Goal: Task Accomplishment & Management: Use online tool/utility

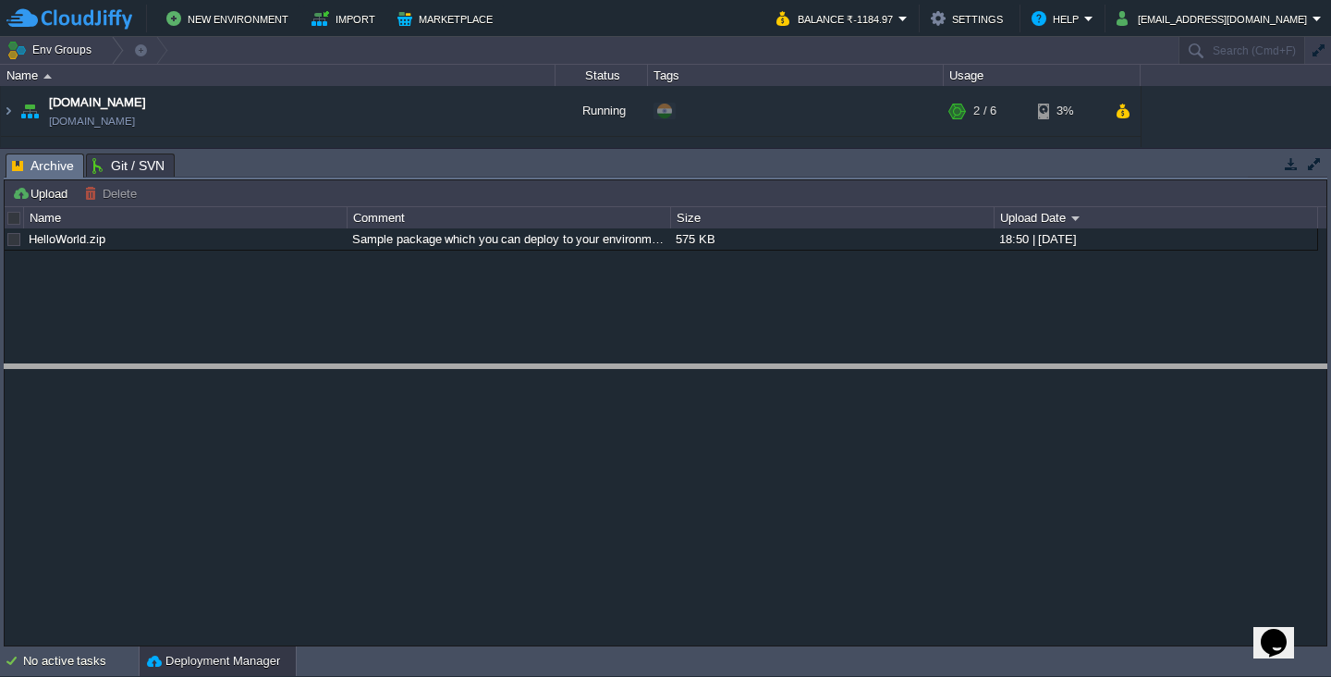
drag, startPoint x: 311, startPoint y: 176, endPoint x: 342, endPoint y: 421, distance: 246.9
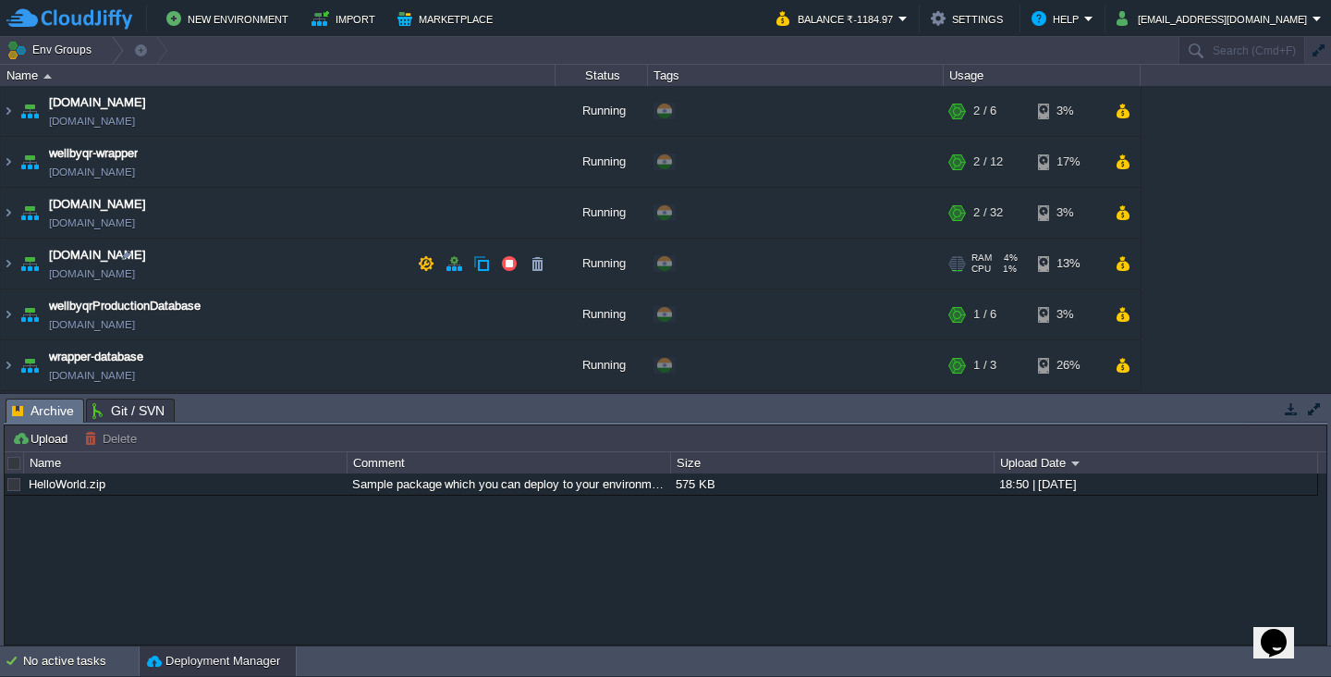
click at [221, 259] on td "[DOMAIN_NAME] [DOMAIN_NAME]" at bounding box center [278, 263] width 555 height 51
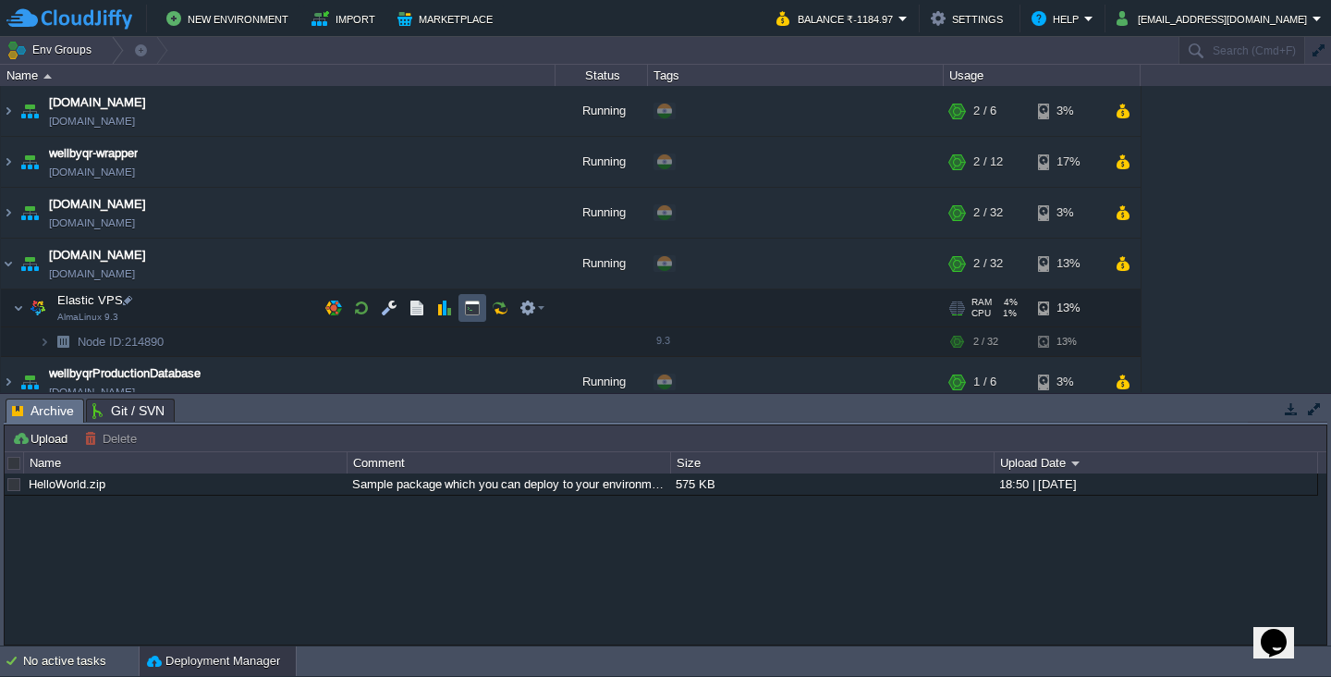
click at [472, 306] on button "button" at bounding box center [472, 307] width 17 height 17
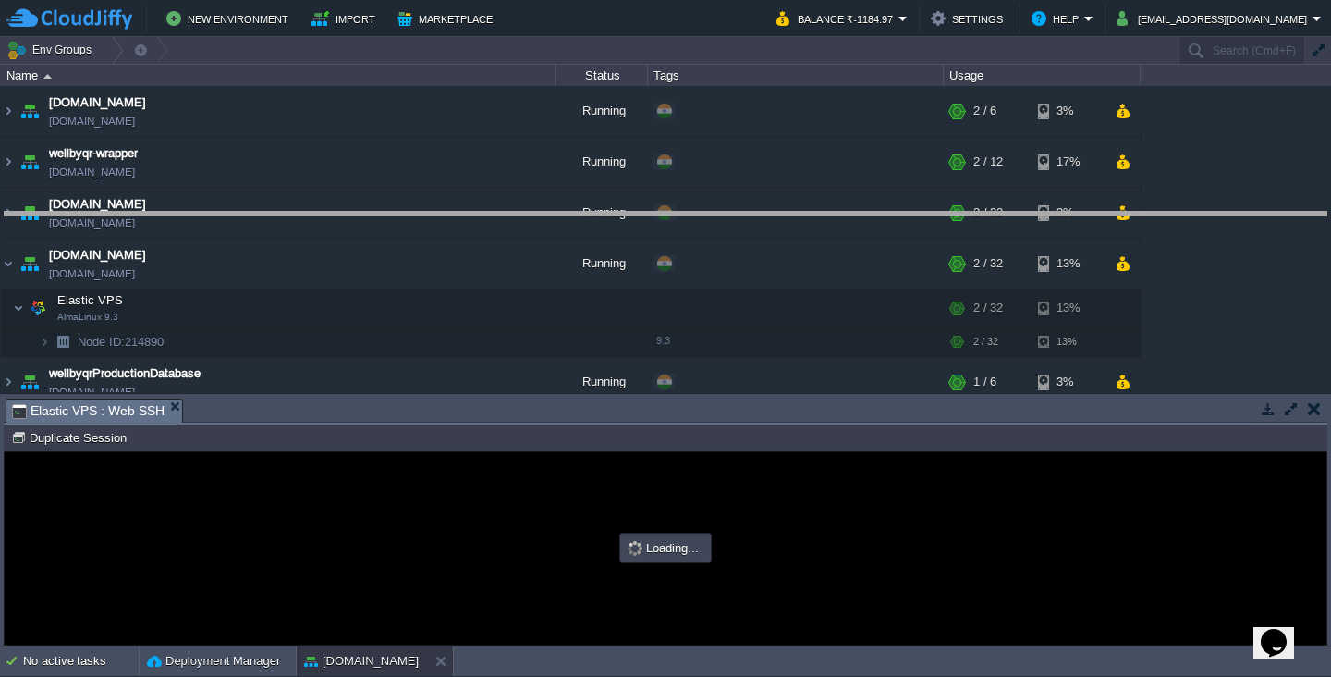
drag, startPoint x: 557, startPoint y: 423, endPoint x: 576, endPoint y: 237, distance: 187.6
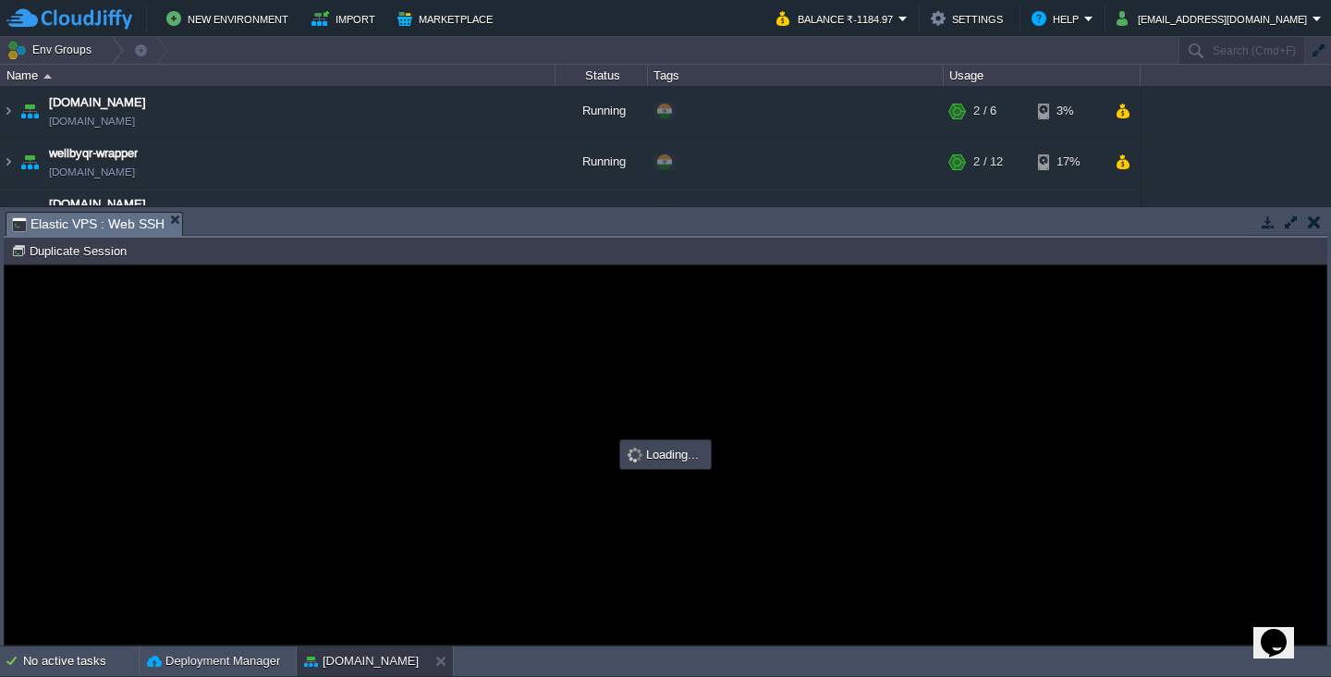
type input "#000000"
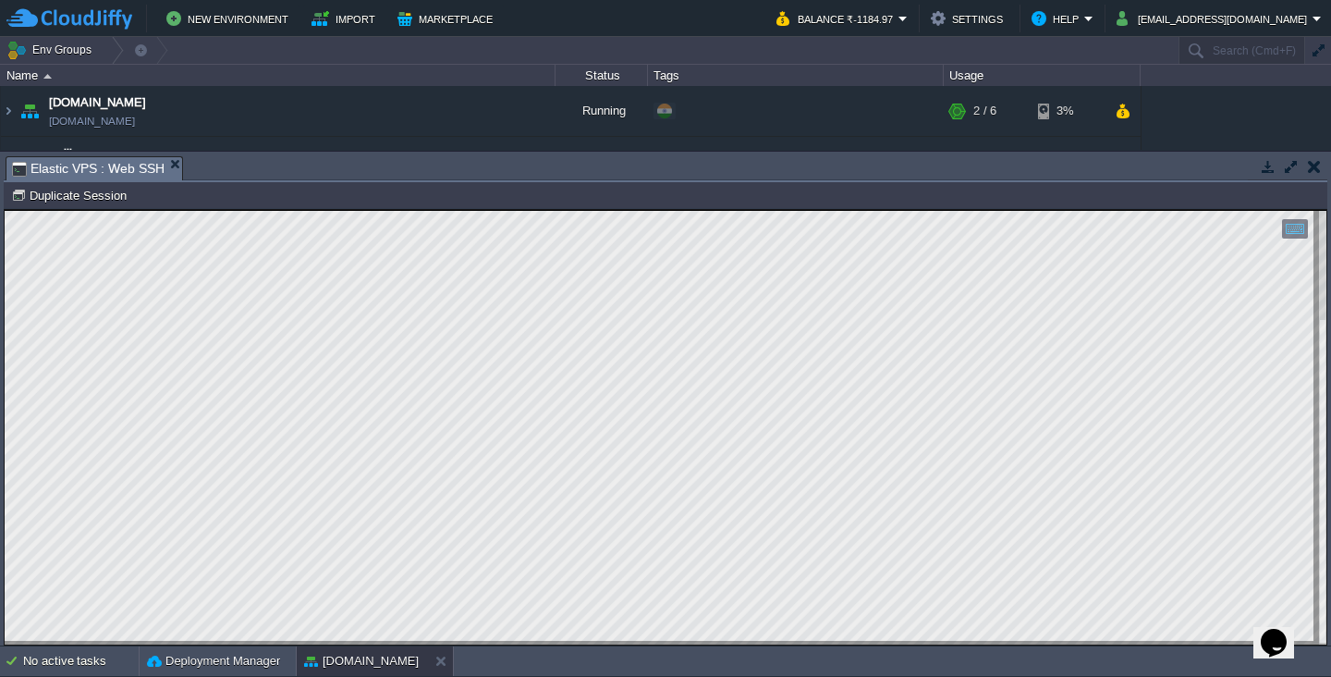
type textarea "496350"
click at [1308, 168] on button "button" at bounding box center [1314, 166] width 13 height 17
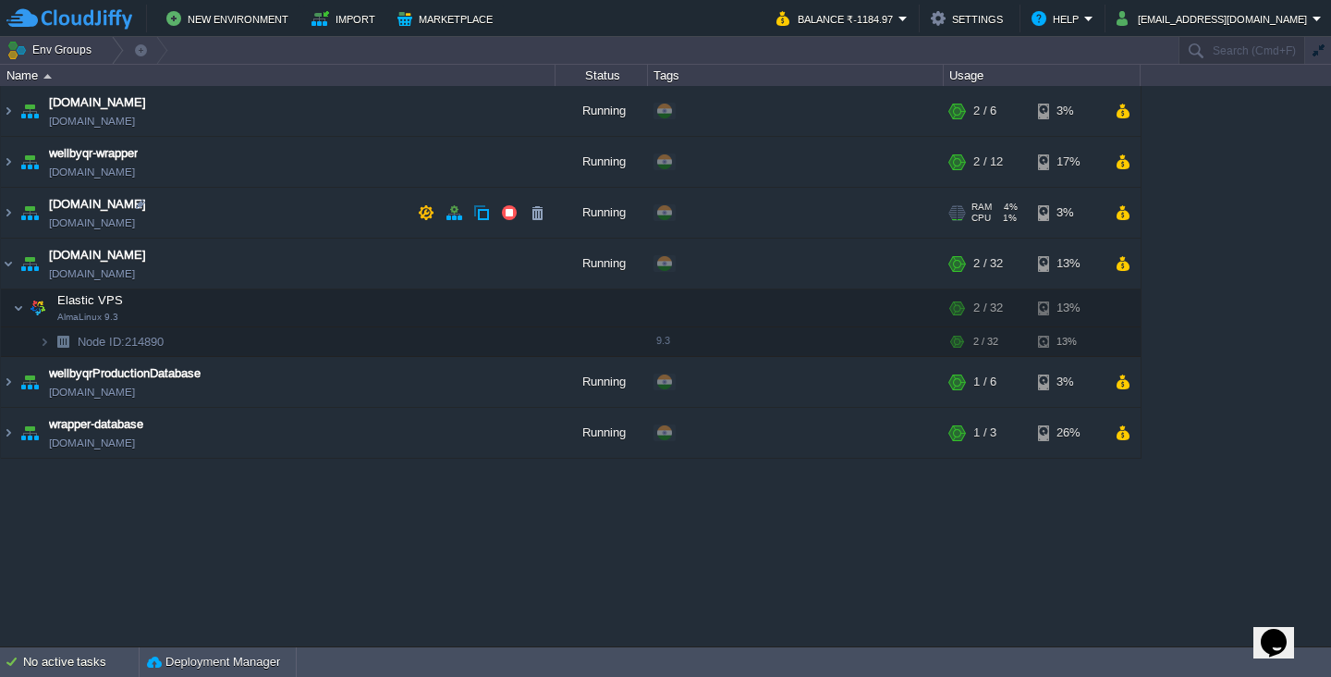
click at [299, 214] on td "[DOMAIN_NAME] [DOMAIN_NAME]" at bounding box center [278, 213] width 555 height 51
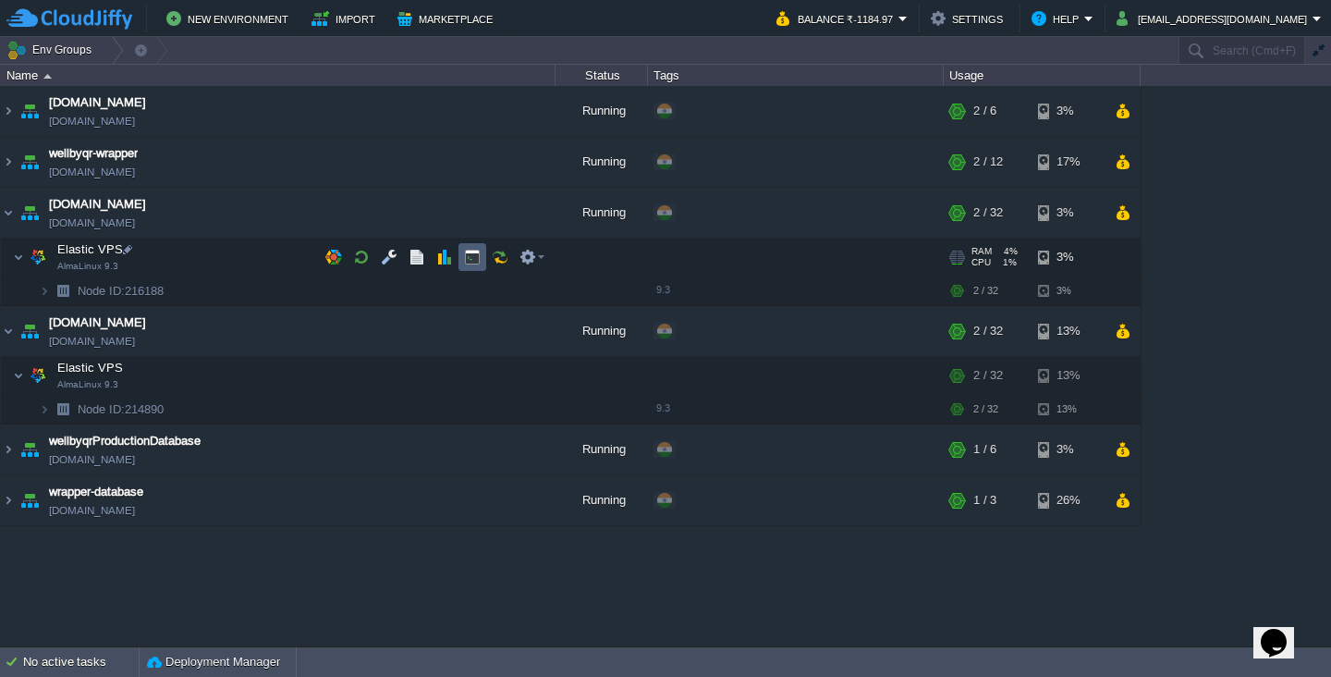
click at [478, 262] on button "button" at bounding box center [472, 257] width 17 height 17
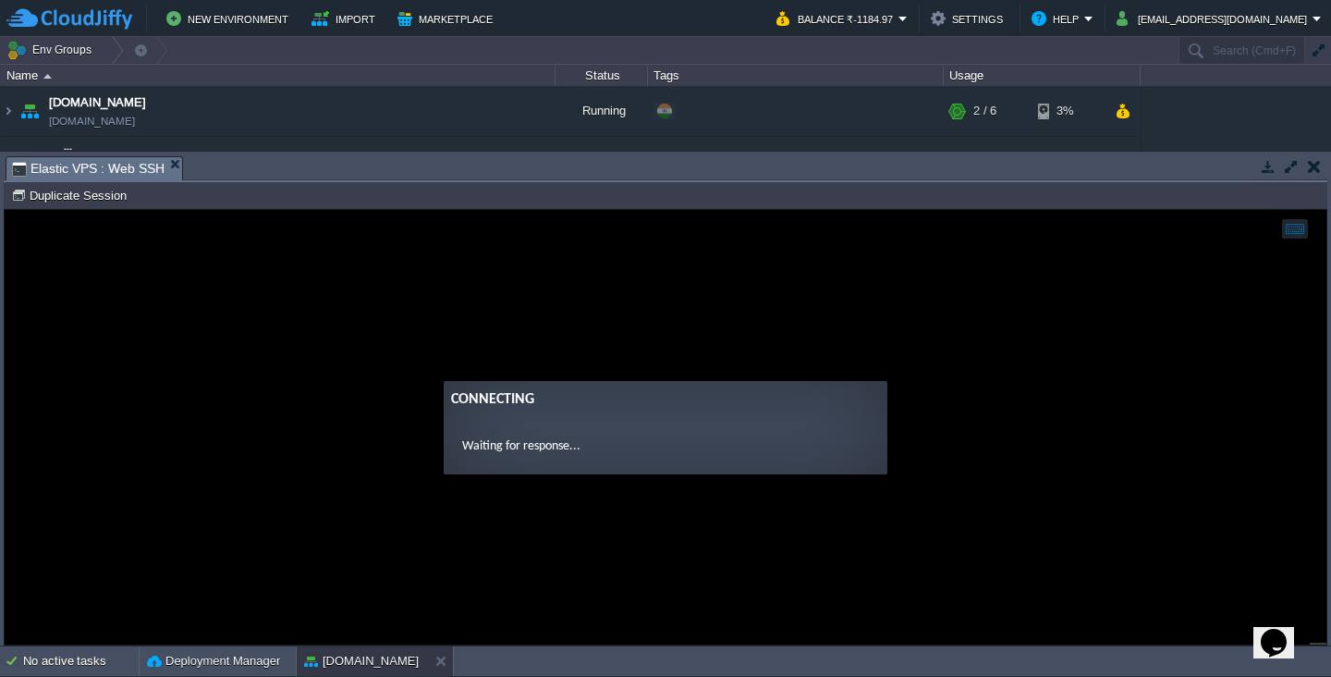
scroll to position [0, 0]
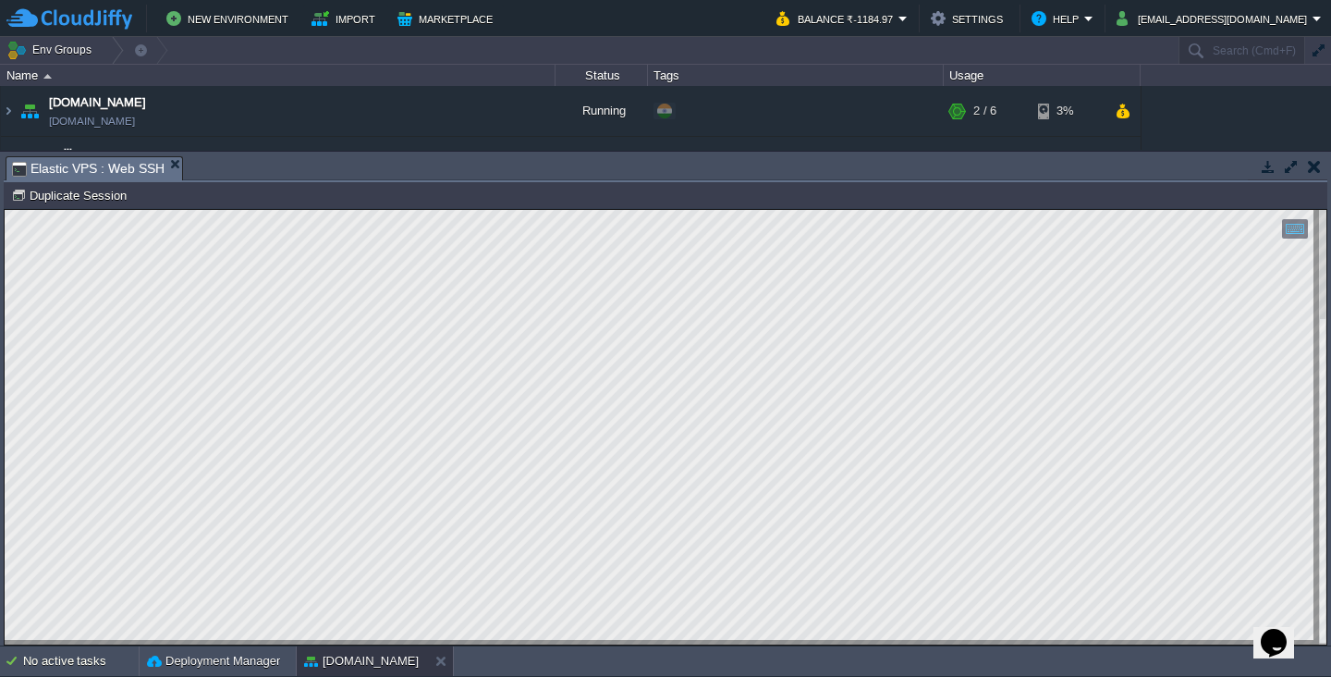
type textarea "714679"
click at [1314, 168] on button "button" at bounding box center [1314, 166] width 13 height 17
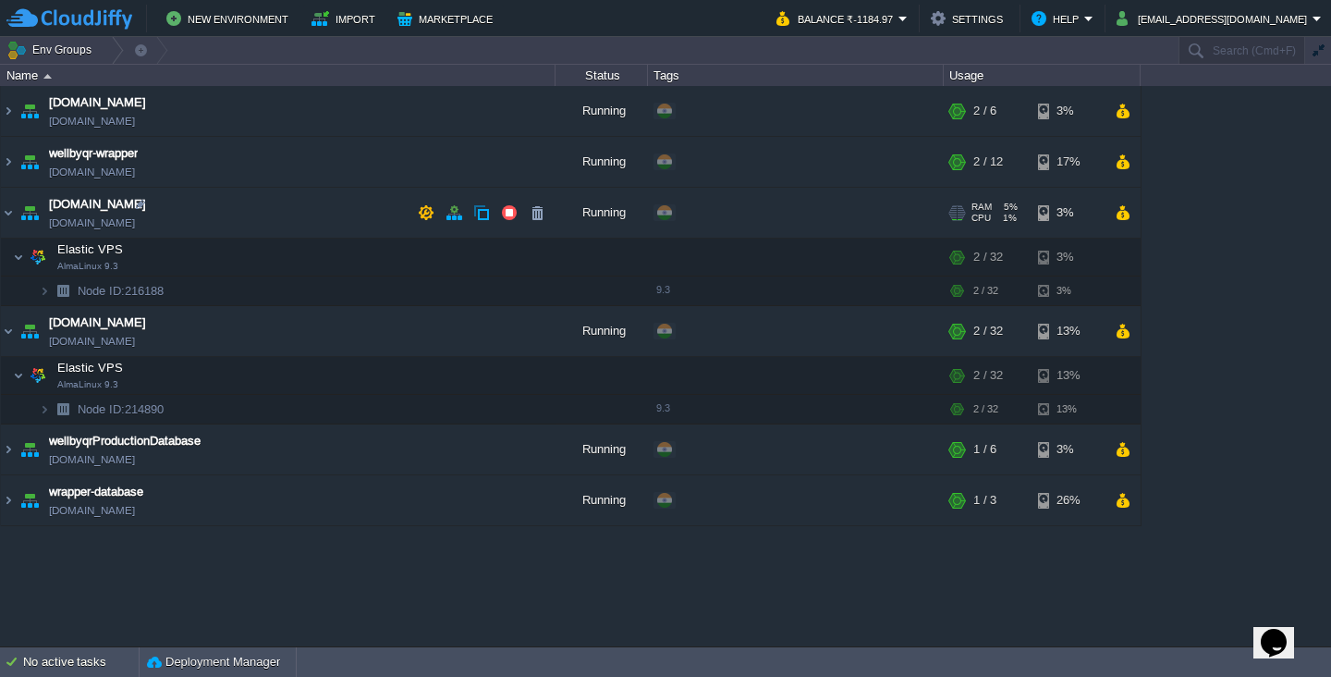
click at [255, 217] on td "[DOMAIN_NAME] [DOMAIN_NAME]" at bounding box center [278, 213] width 555 height 51
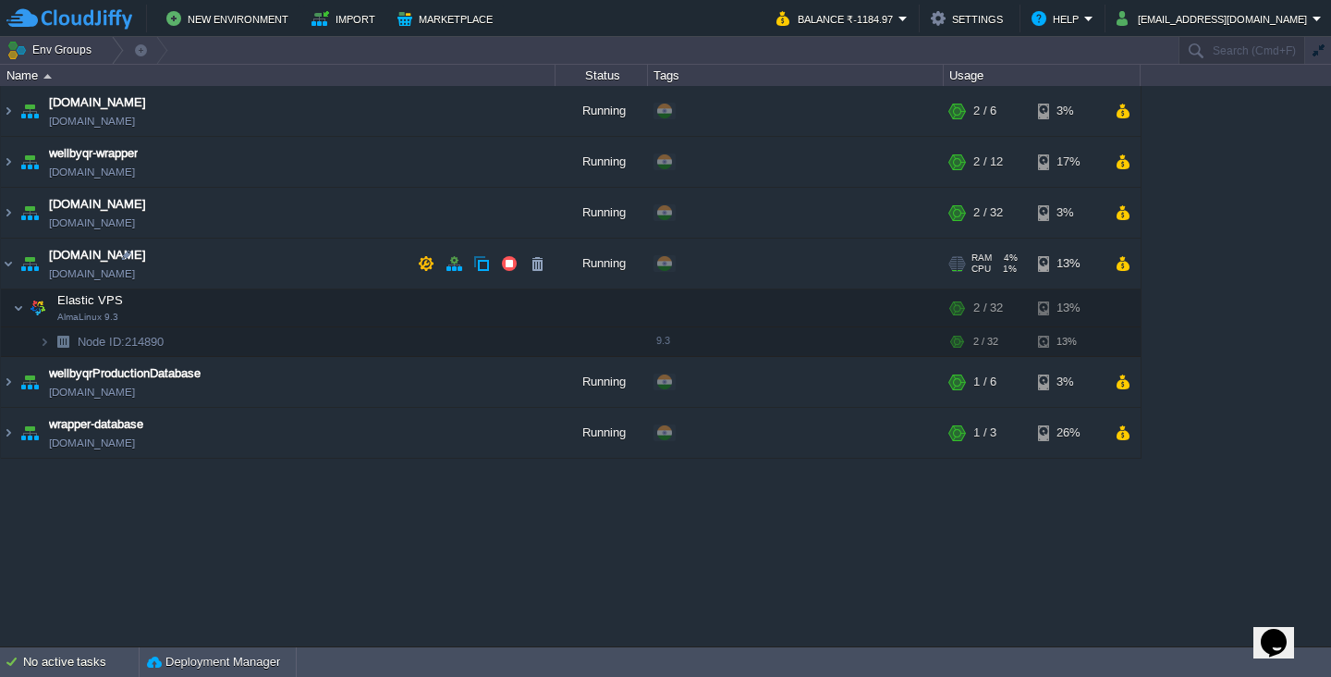
click at [178, 261] on td "[DOMAIN_NAME] [DOMAIN_NAME]" at bounding box center [278, 263] width 555 height 51
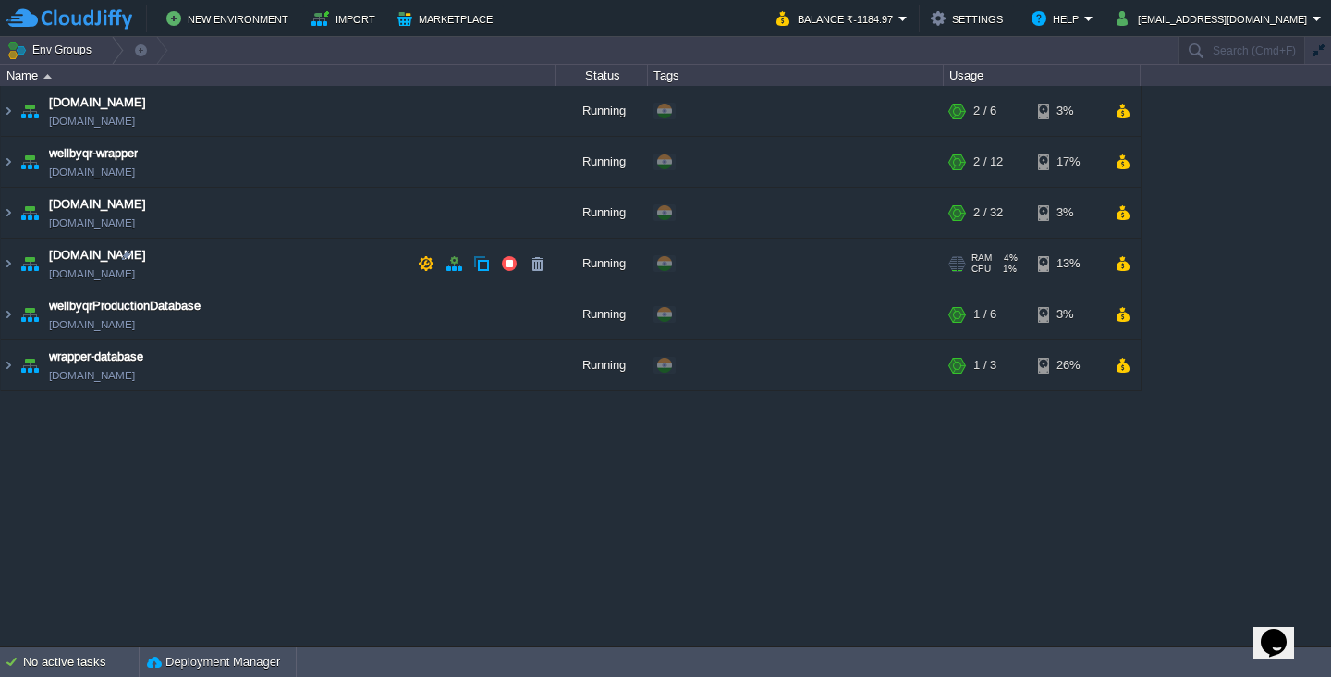
click at [178, 261] on td "[DOMAIN_NAME] [DOMAIN_NAME]" at bounding box center [278, 263] width 555 height 51
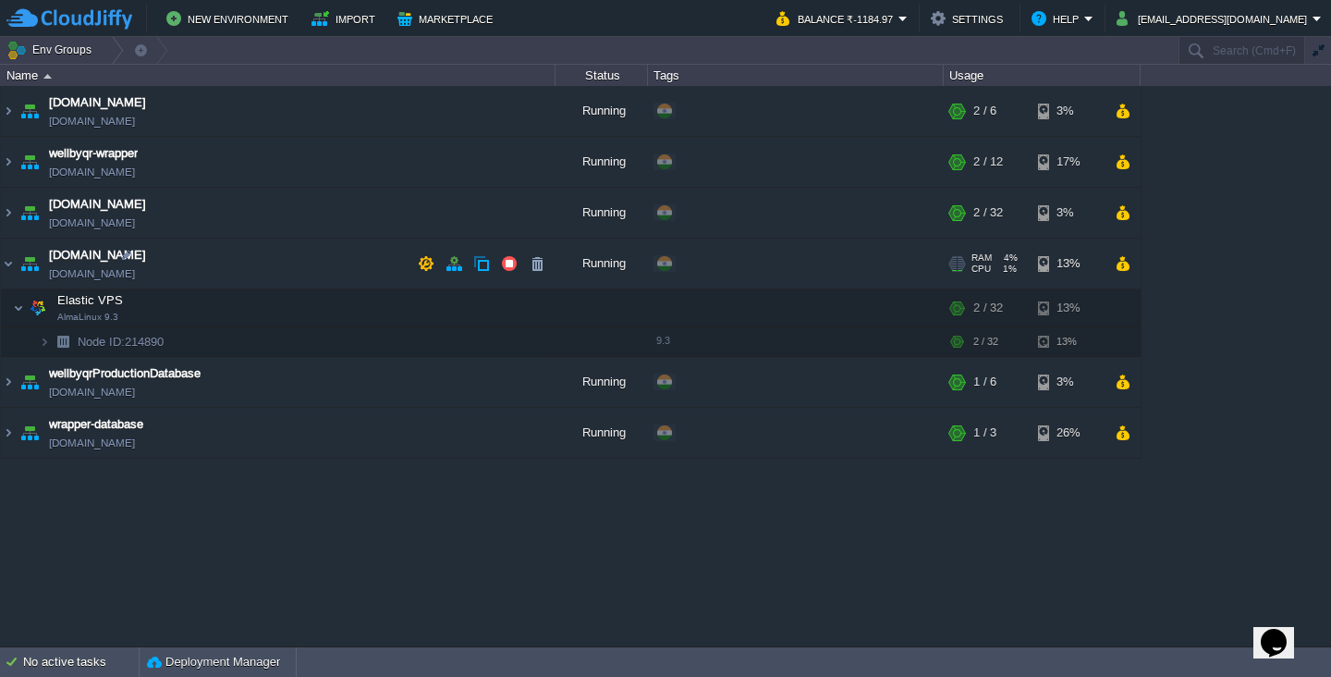
click at [61, 258] on span "[DOMAIN_NAME]" at bounding box center [97, 255] width 97 height 18
click at [342, 264] on td "[DOMAIN_NAME] [DOMAIN_NAME]" at bounding box center [278, 263] width 555 height 51
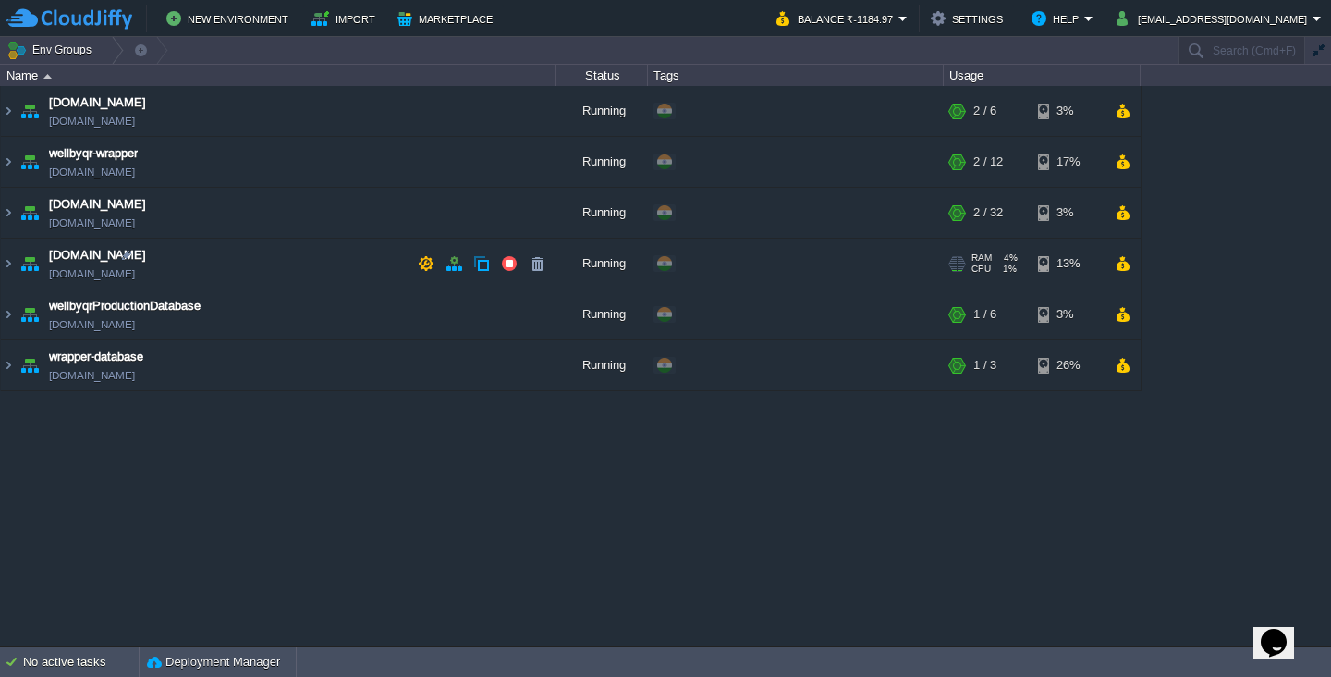
click at [342, 264] on td "[DOMAIN_NAME] [DOMAIN_NAME]" at bounding box center [278, 263] width 555 height 51
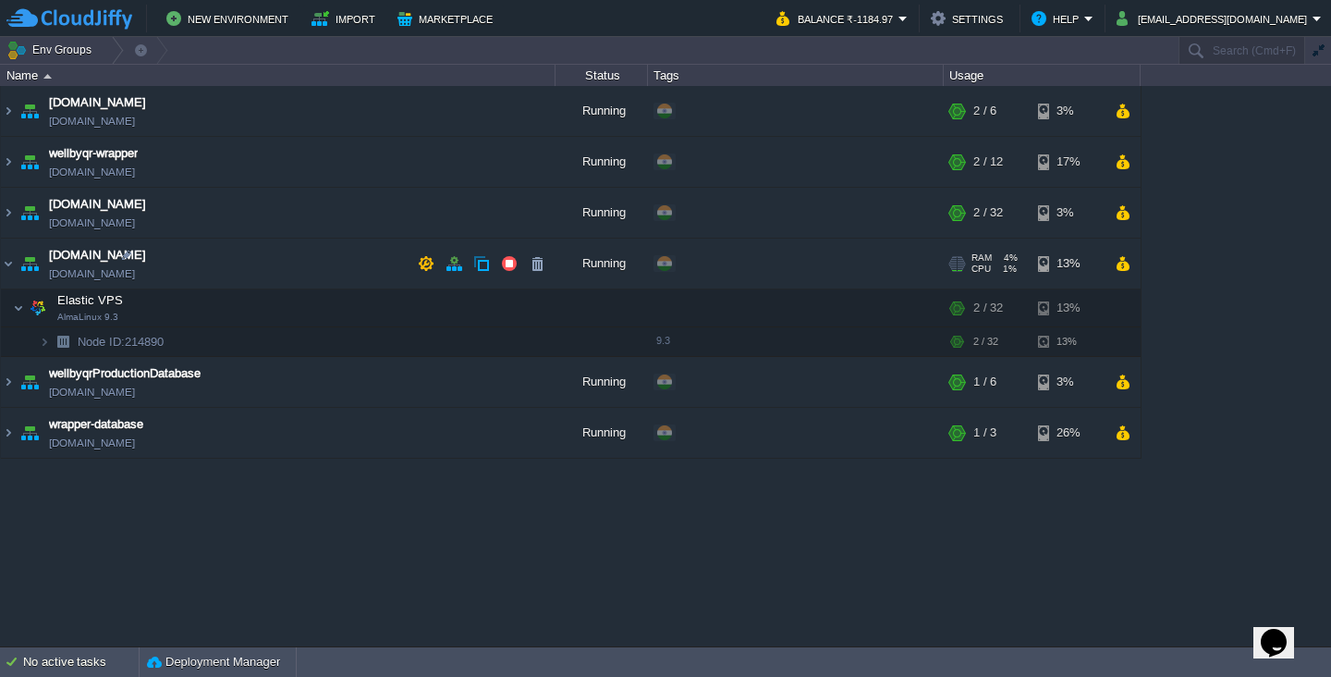
click at [331, 276] on td "[DOMAIN_NAME] [DOMAIN_NAME]" at bounding box center [278, 263] width 555 height 51
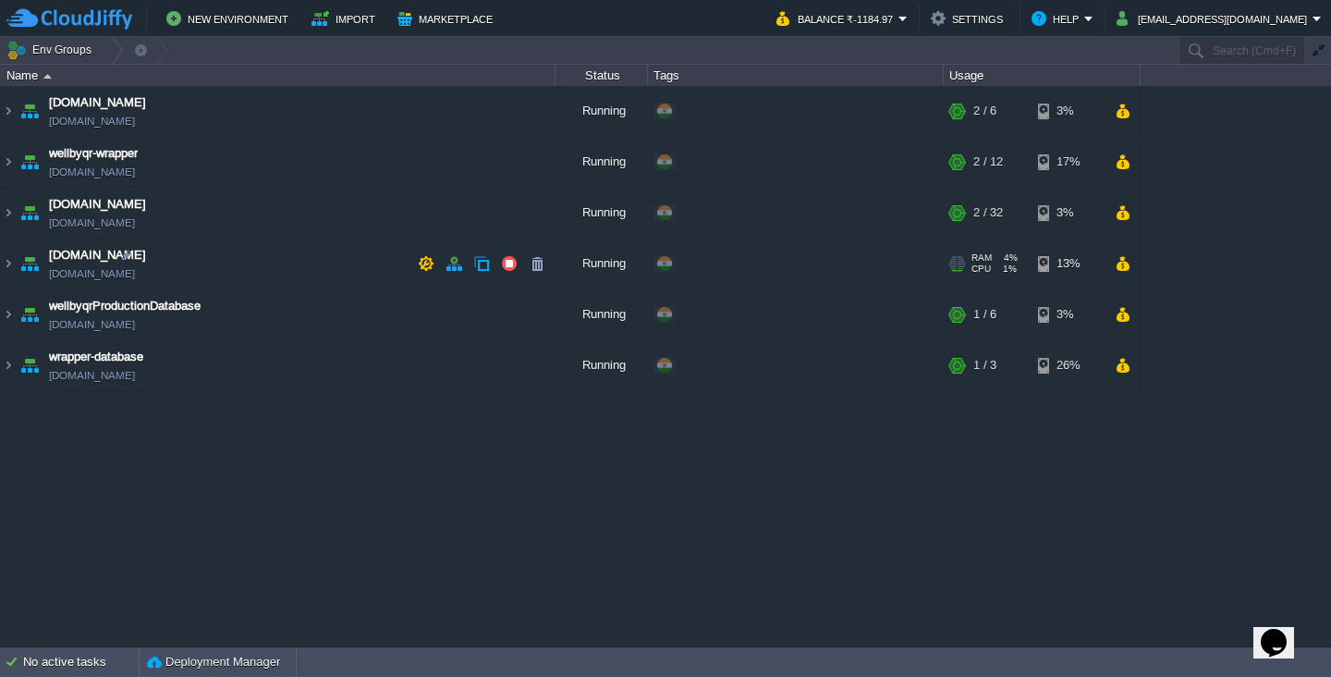
click at [331, 276] on td "[DOMAIN_NAME] [DOMAIN_NAME]" at bounding box center [278, 263] width 555 height 51
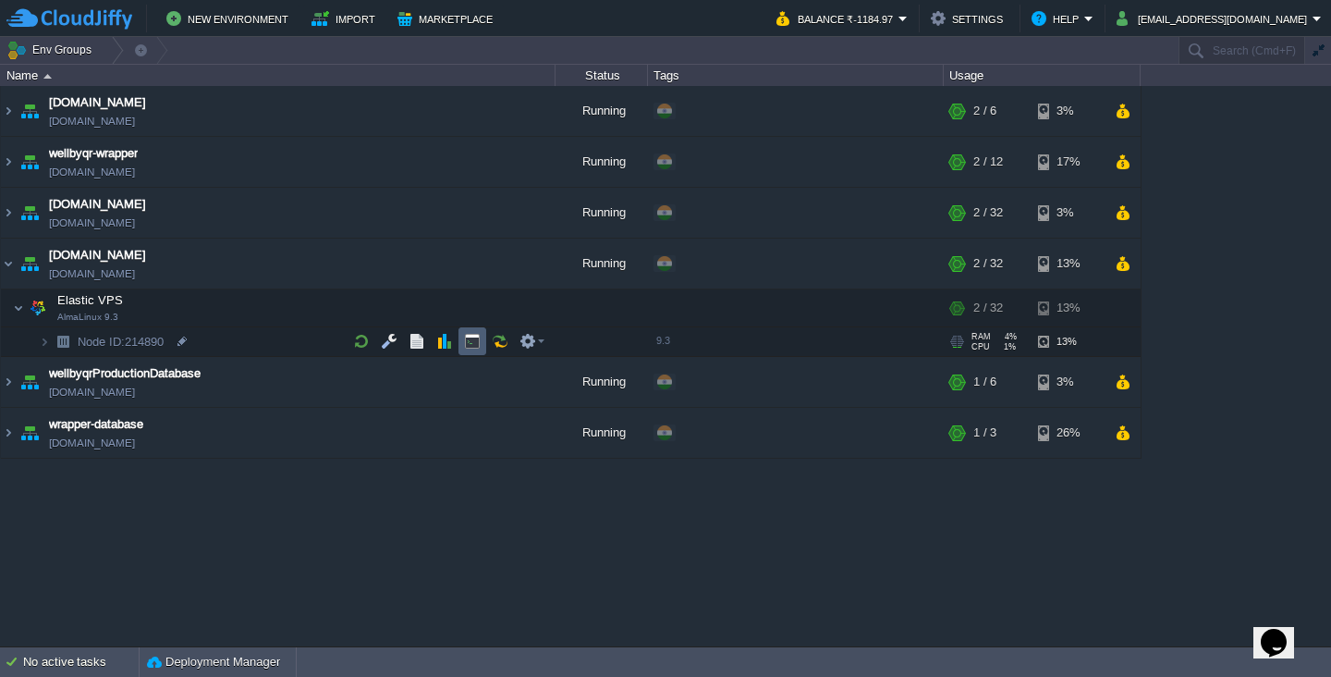
click at [464, 341] on button "button" at bounding box center [472, 341] width 17 height 17
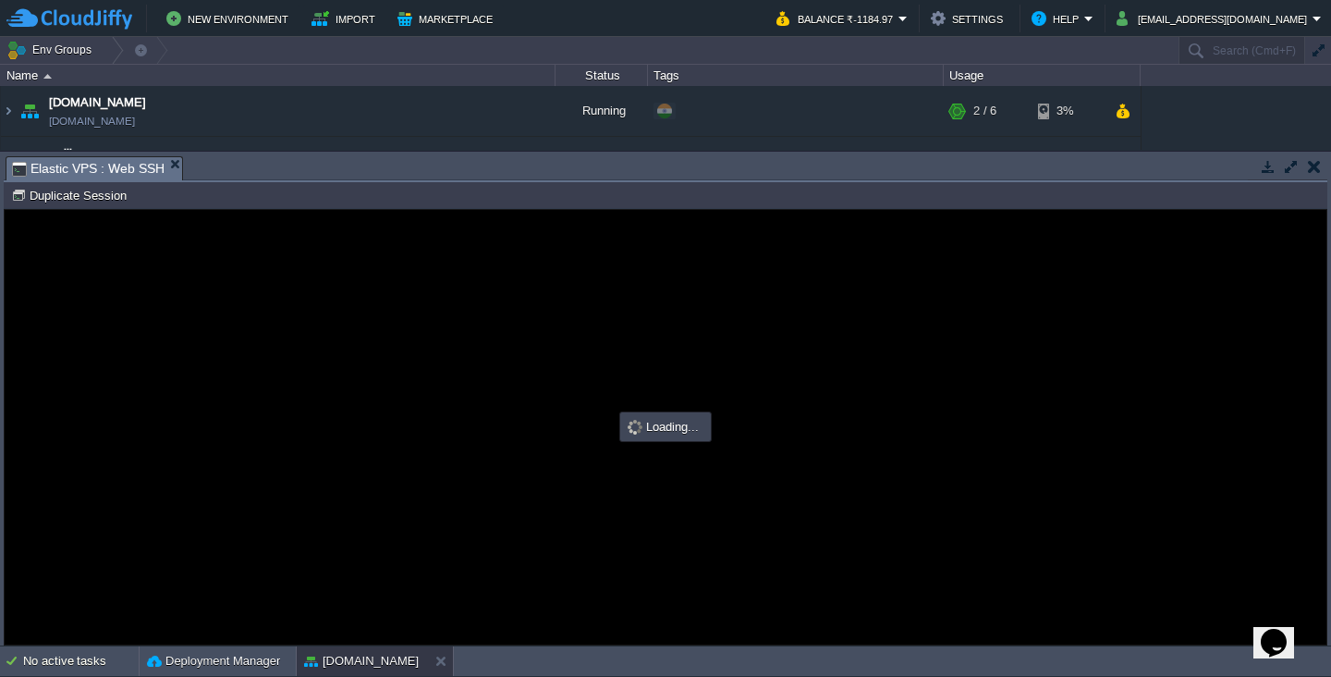
scroll to position [0, 0]
type input "#000000"
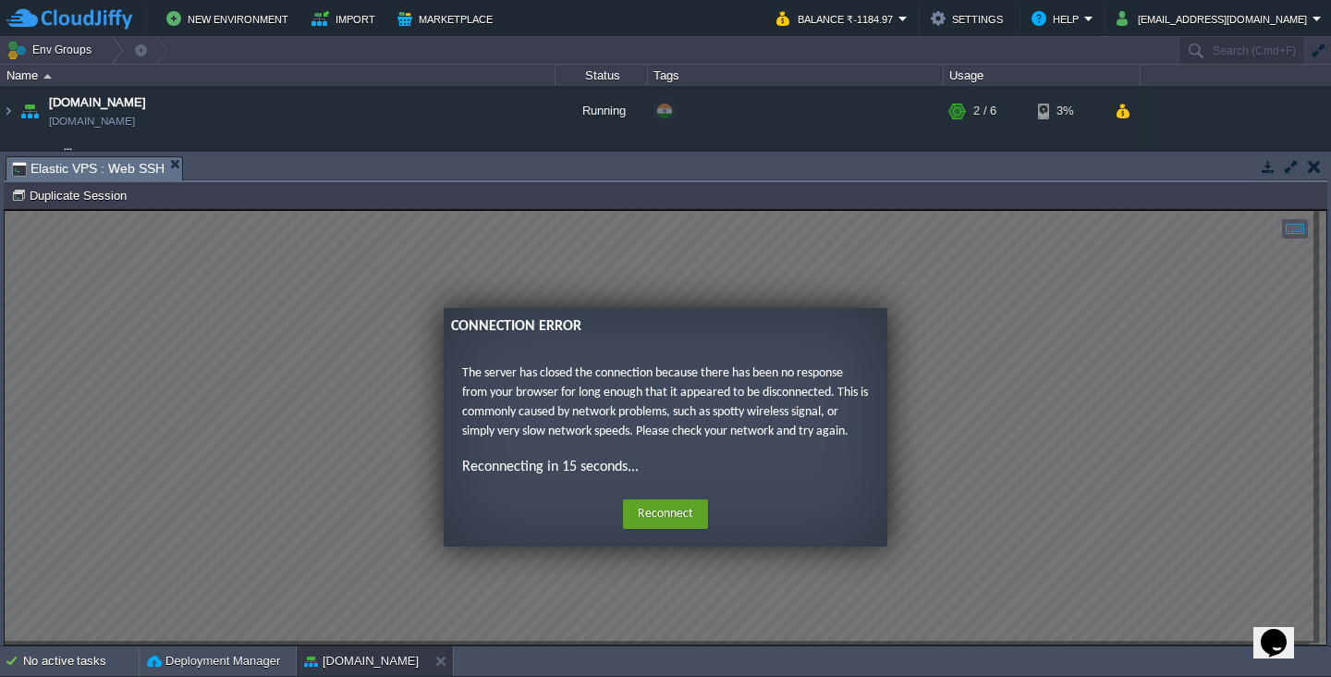
click at [654, 377] on p "The server has closed the connection because there has been no response from yo…" at bounding box center [665, 402] width 407 height 78
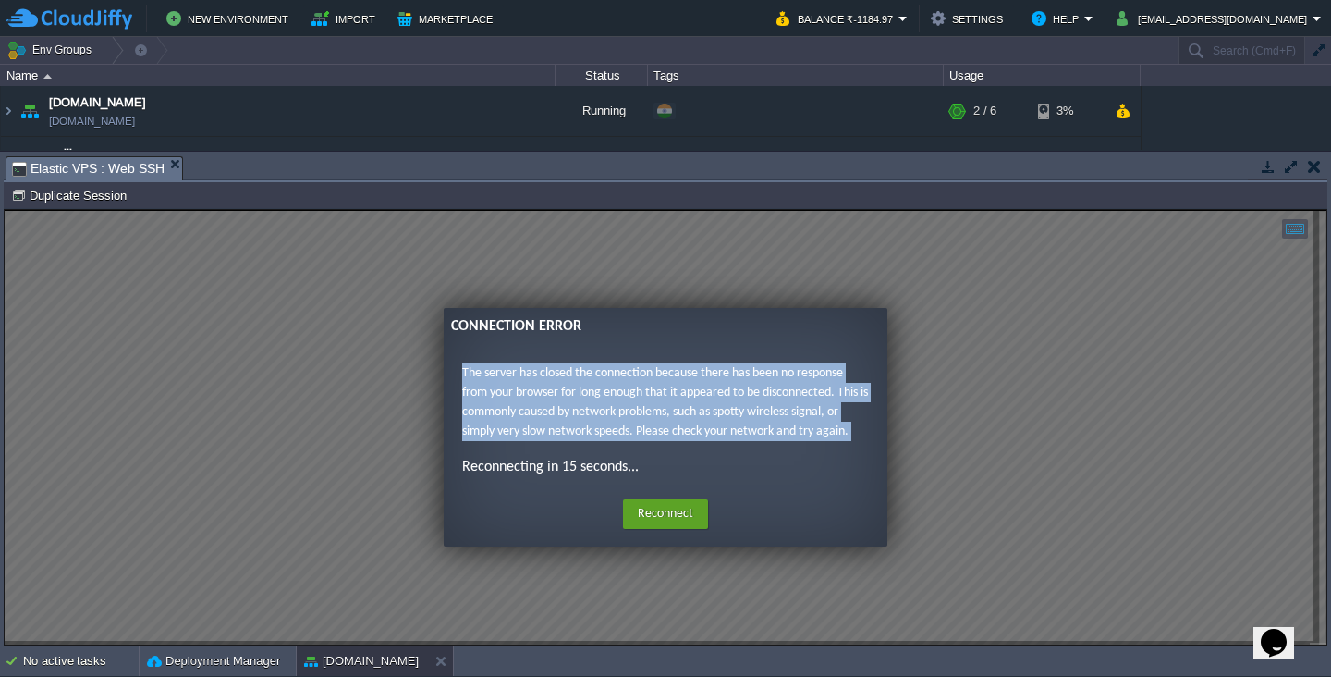
drag, startPoint x: 837, startPoint y: 405, endPoint x: 684, endPoint y: 358, distance: 160.5
click at [658, 376] on p "The server has closed the connection because there has been no response from yo…" at bounding box center [665, 402] width 407 height 78
click at [657, 521] on button "Reconnect" at bounding box center [665, 514] width 85 height 30
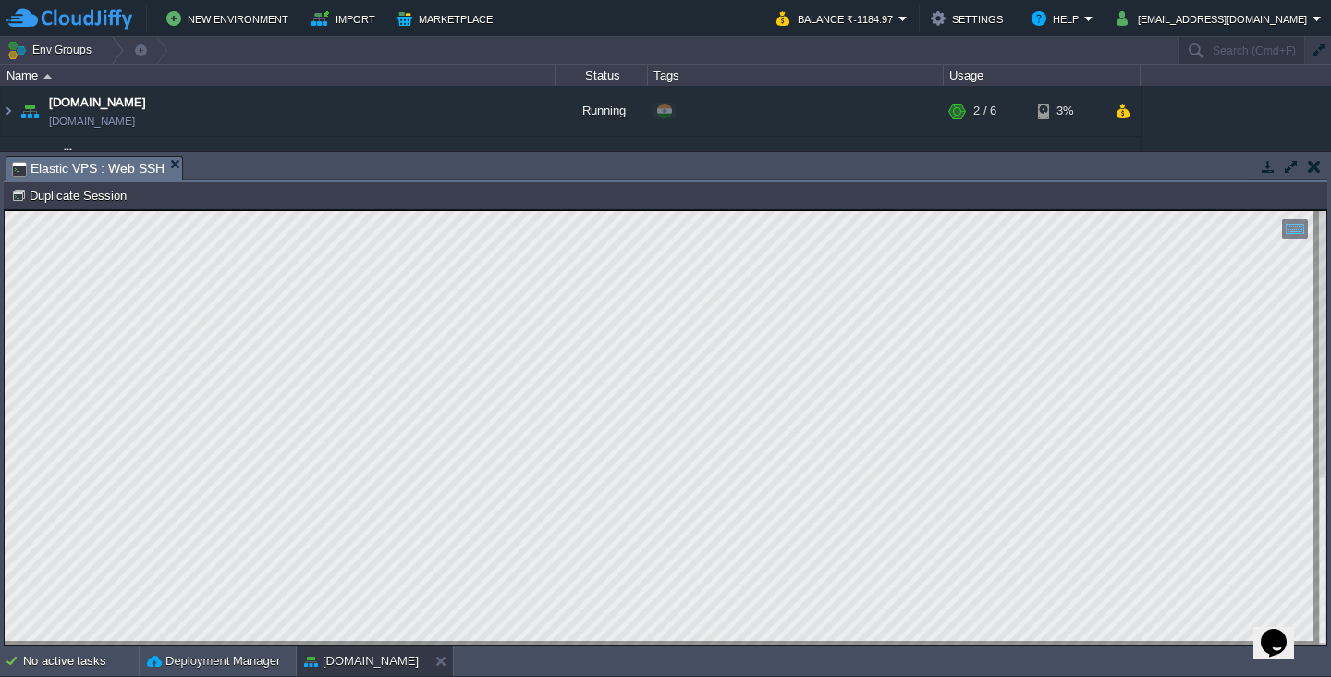
click at [1309, 165] on button "button" at bounding box center [1314, 166] width 13 height 17
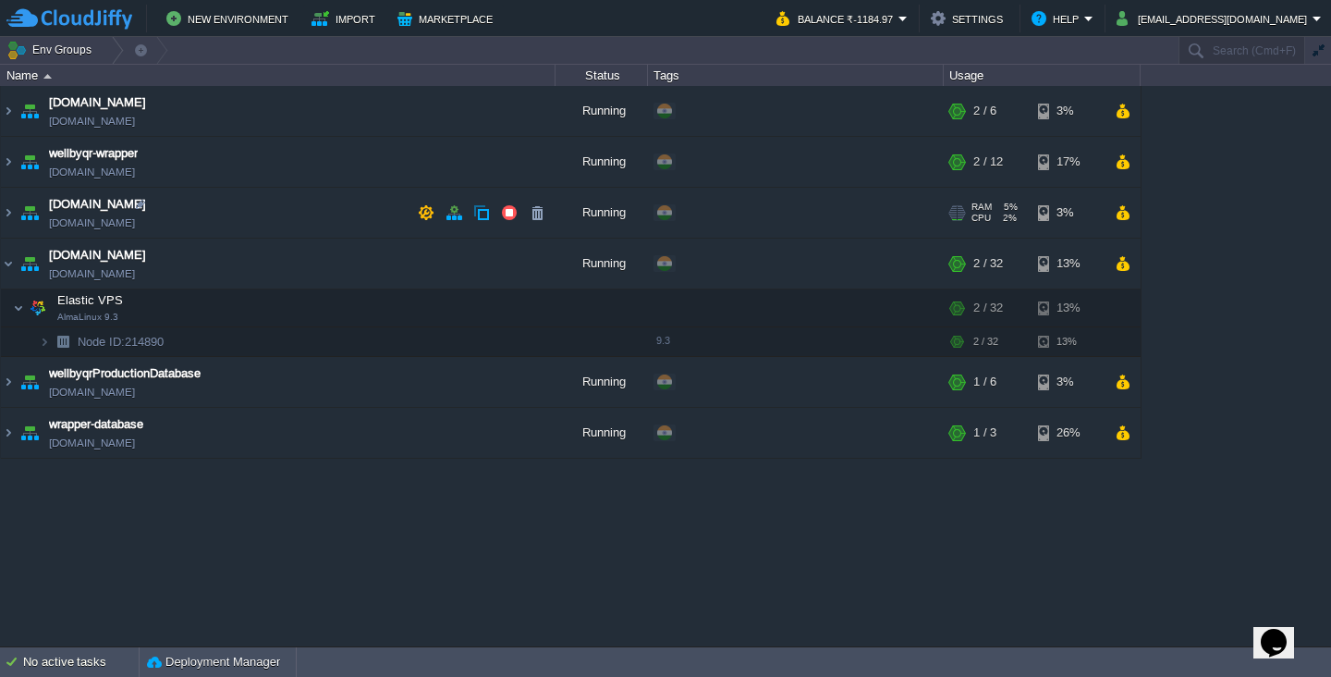
click at [204, 208] on td "[DOMAIN_NAME] [DOMAIN_NAME]" at bounding box center [278, 213] width 555 height 51
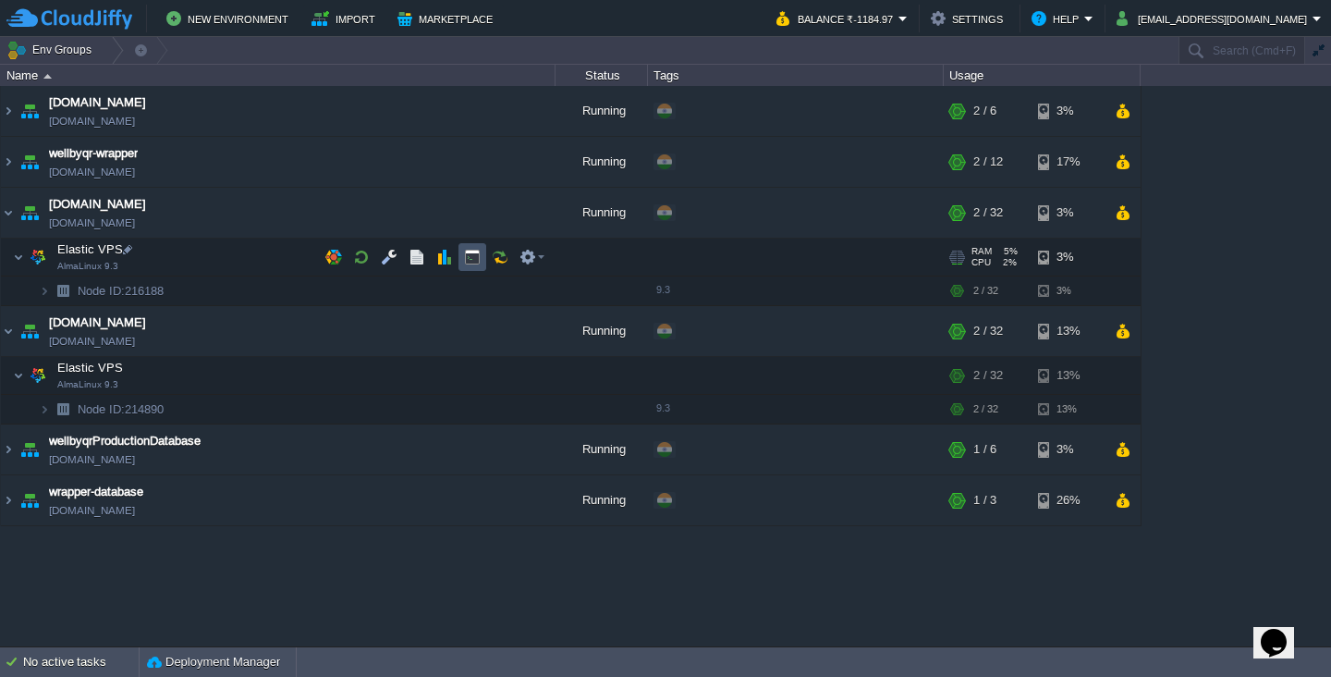
click at [479, 264] on button "button" at bounding box center [472, 257] width 17 height 17
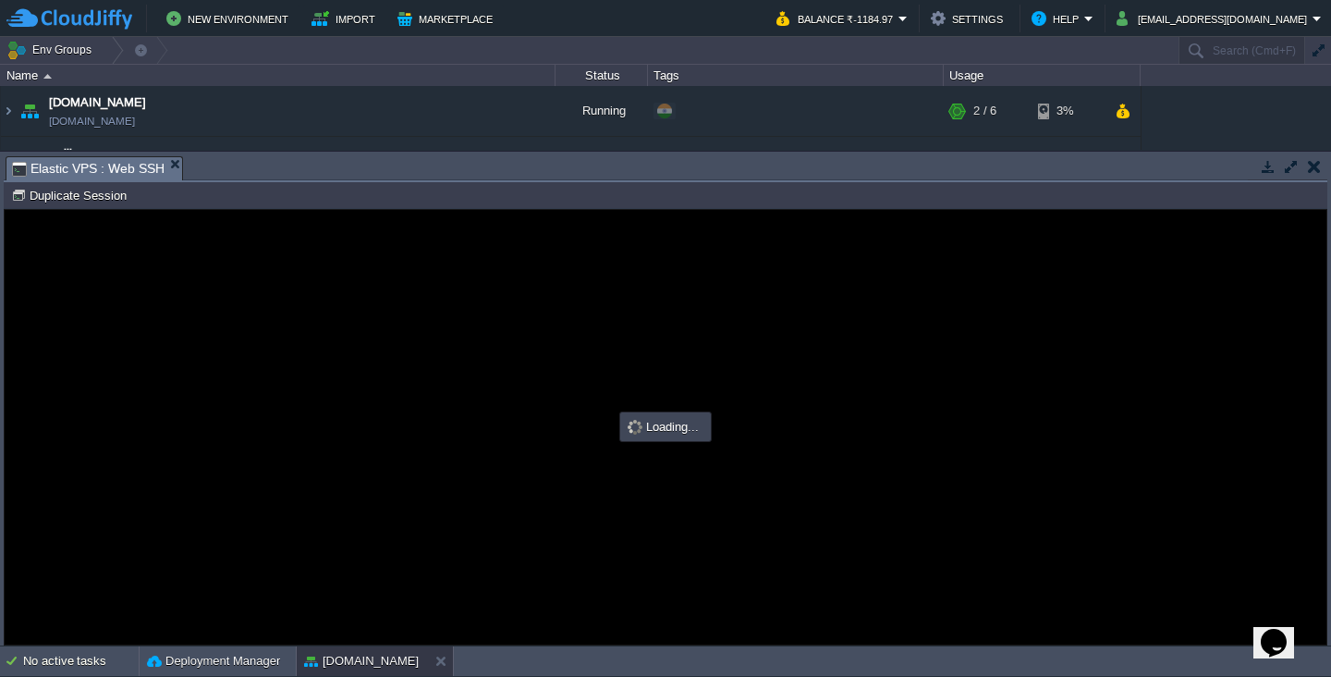
type input "#000000"
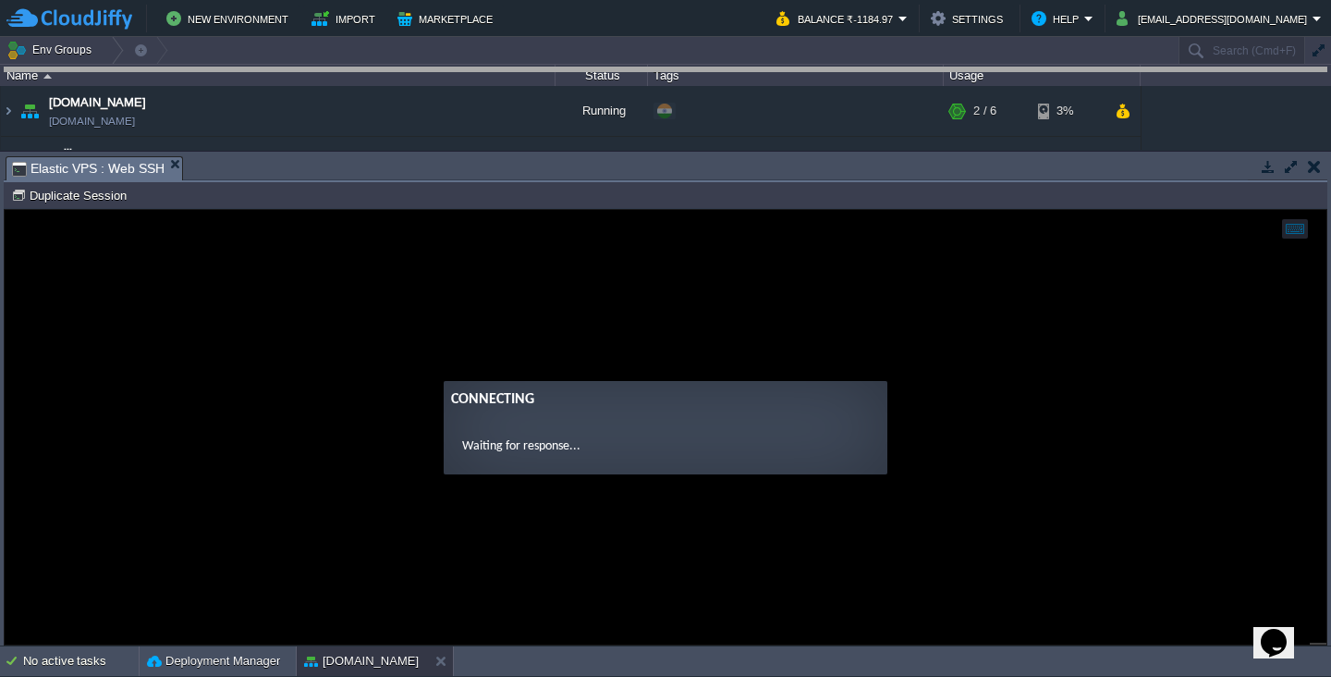
drag, startPoint x: 1035, startPoint y: 178, endPoint x: 1058, endPoint y: 23, distance: 157.0
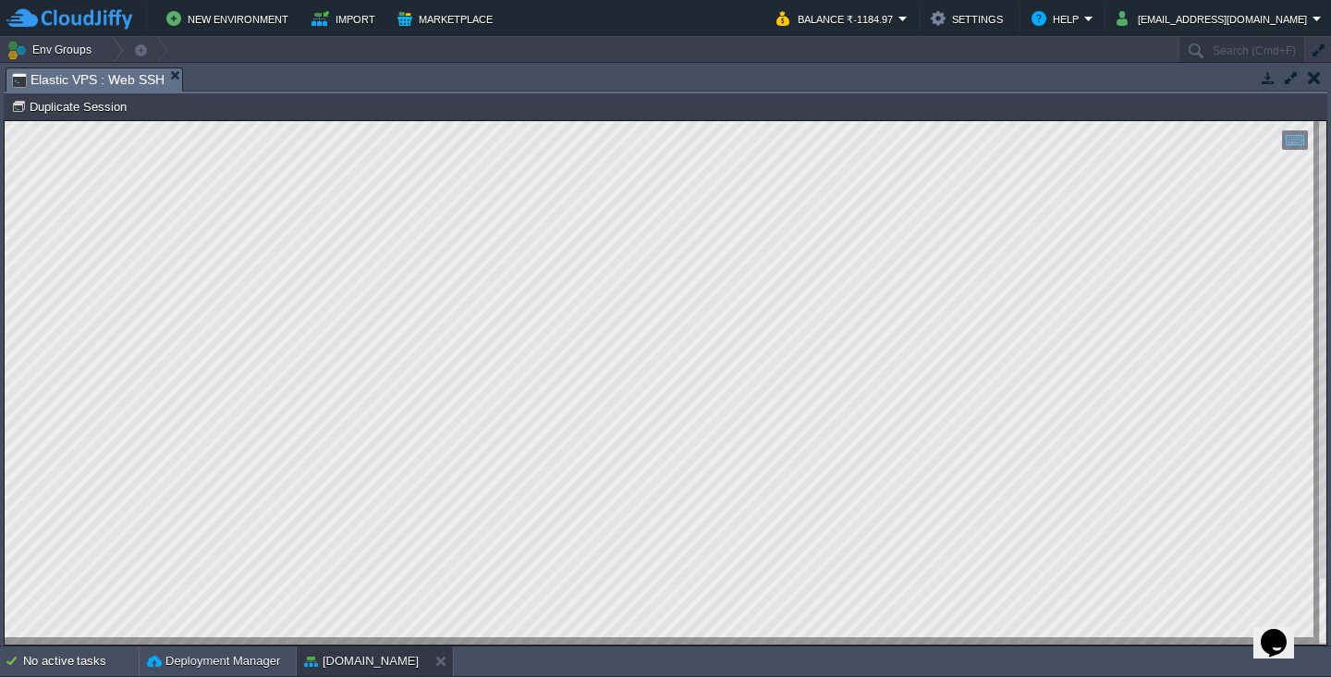
click at [404, 639] on div at bounding box center [666, 382] width 1322 height 523
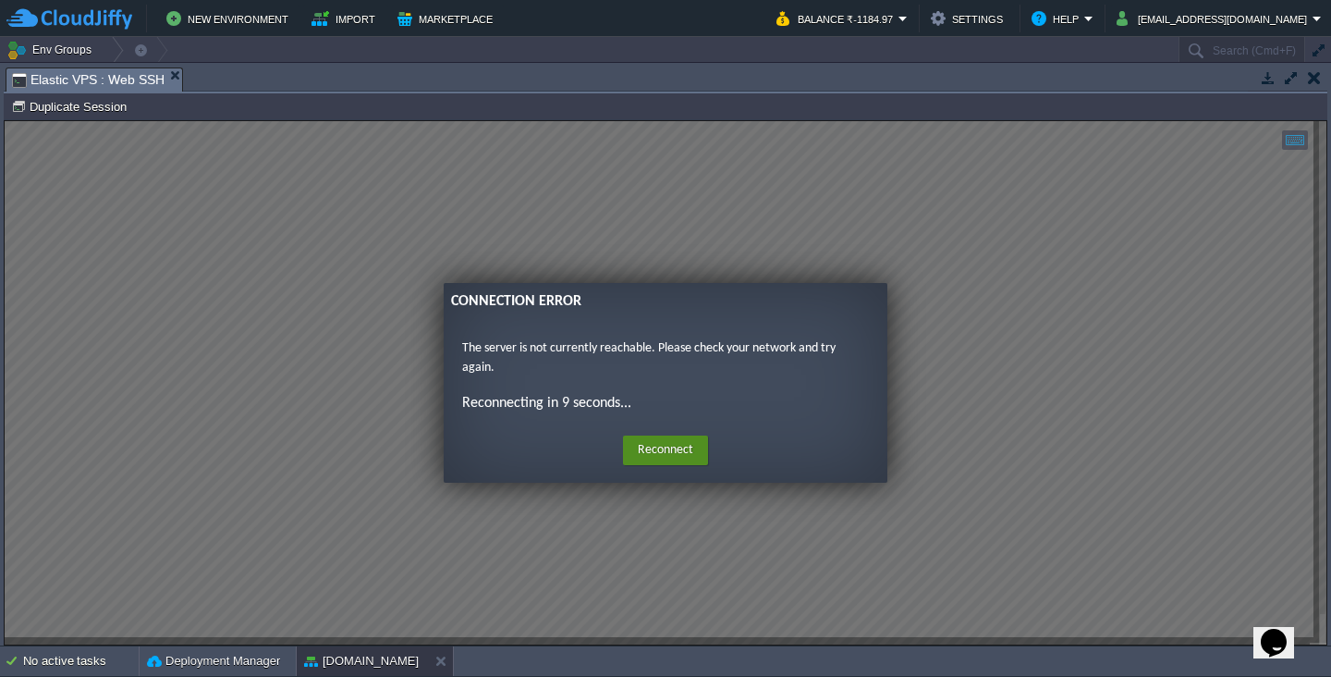
click at [649, 453] on button "Reconnect" at bounding box center [665, 450] width 85 height 30
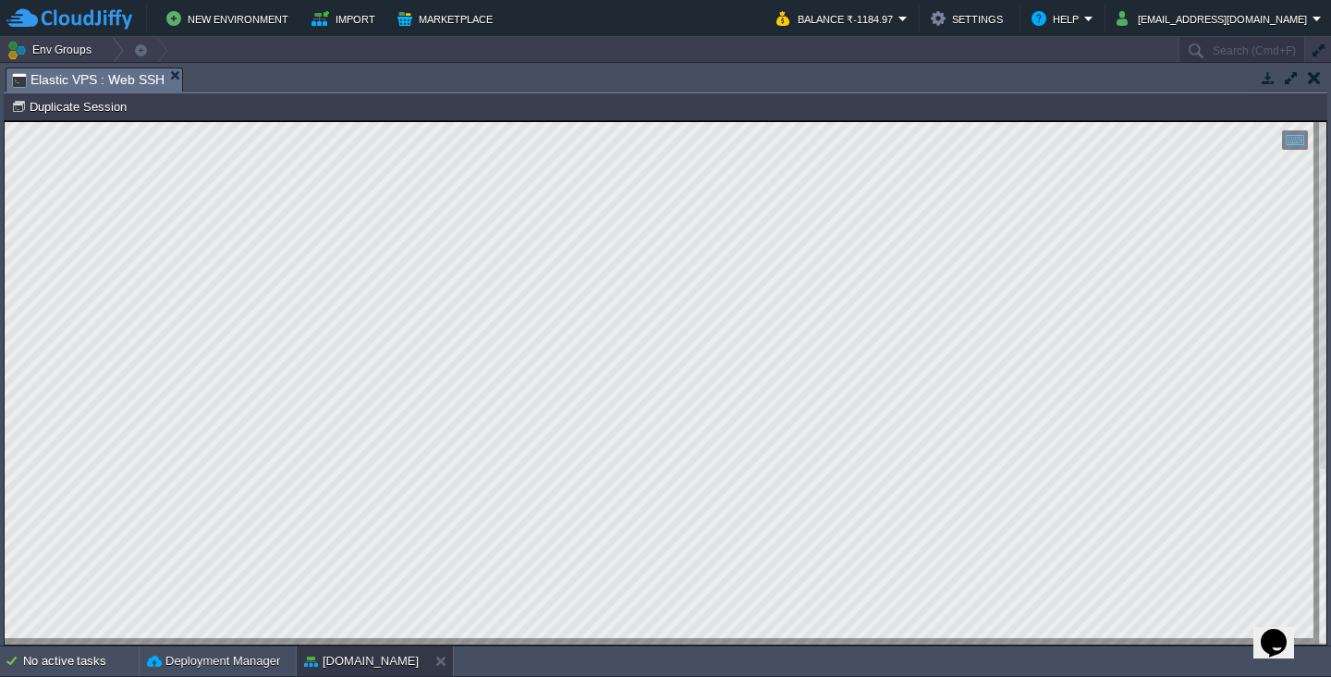
type textarea "Corporate-Admin"
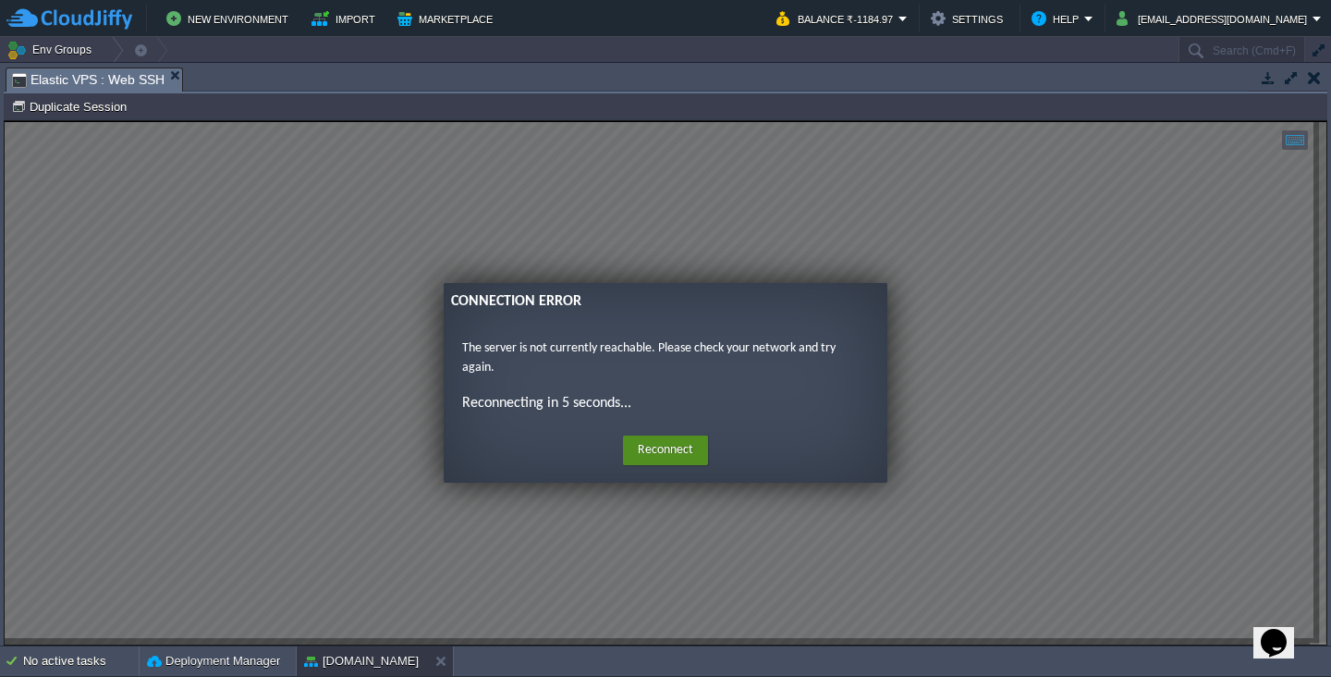
click at [666, 454] on button "Reconnect" at bounding box center [665, 450] width 85 height 30
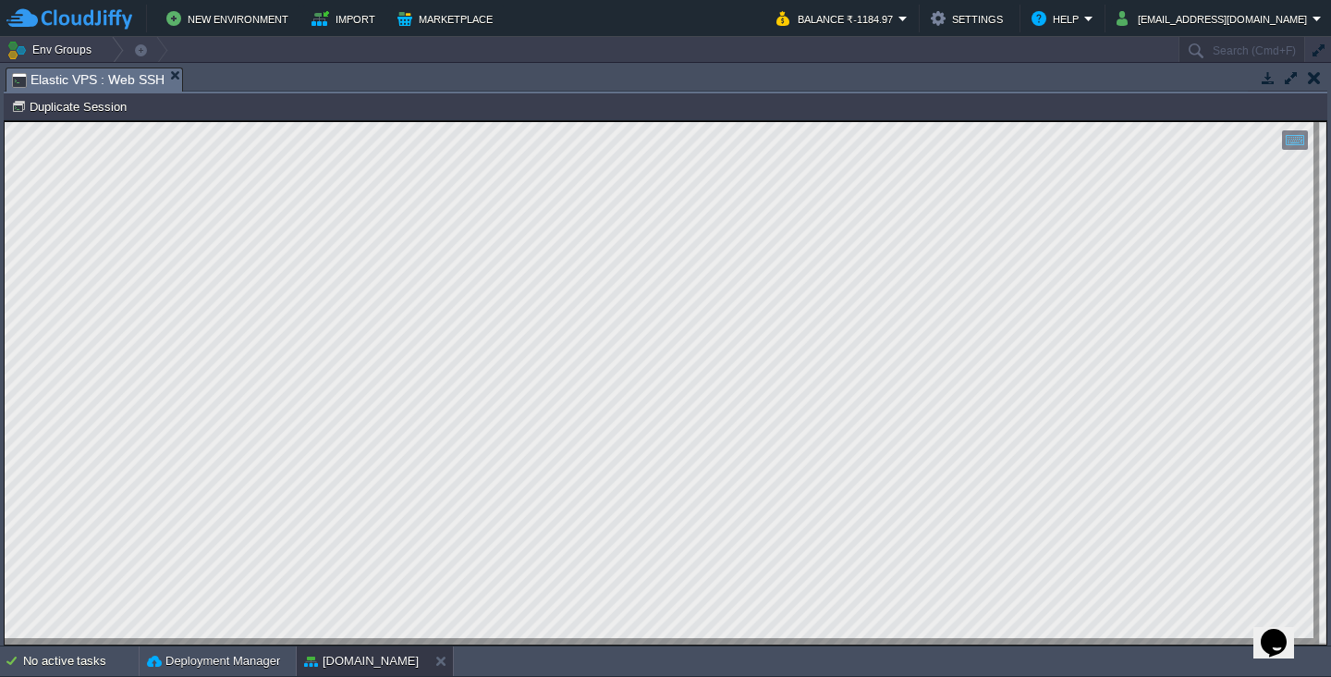
type textarea "Store-Frontend"
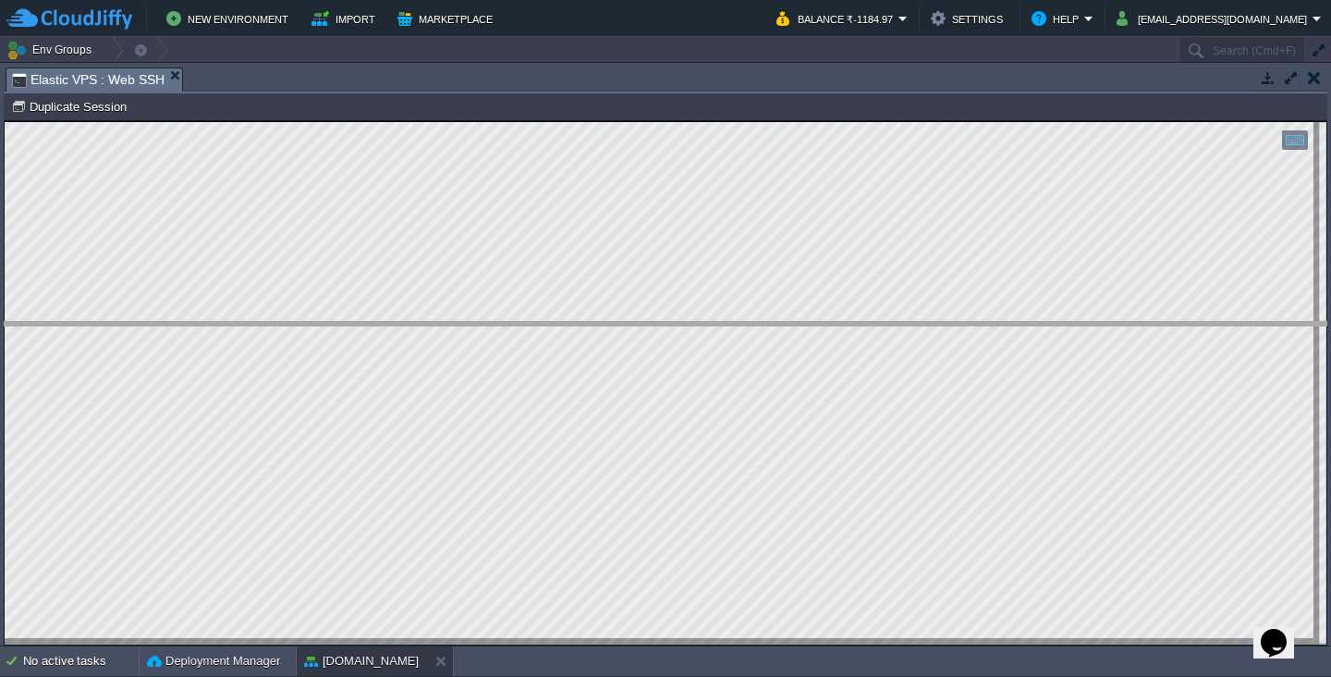
drag, startPoint x: 281, startPoint y: 91, endPoint x: 288, endPoint y: 396, distance: 305.1
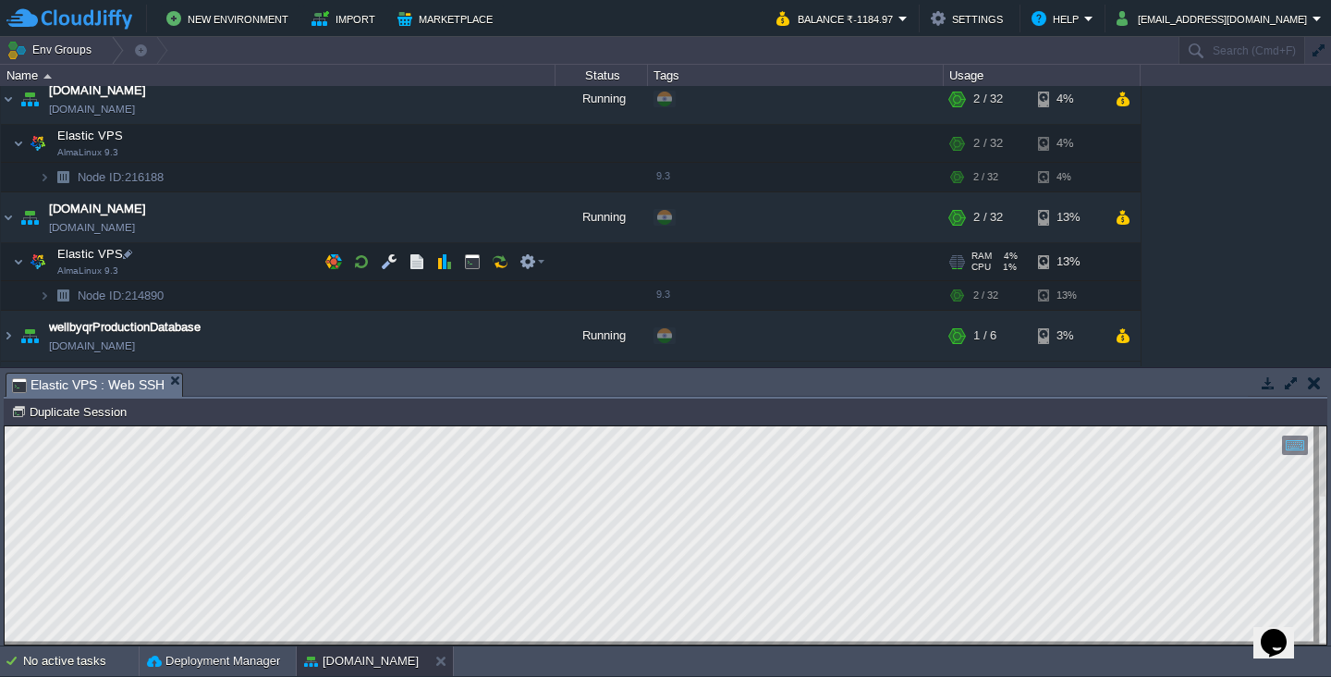
scroll to position [134, 0]
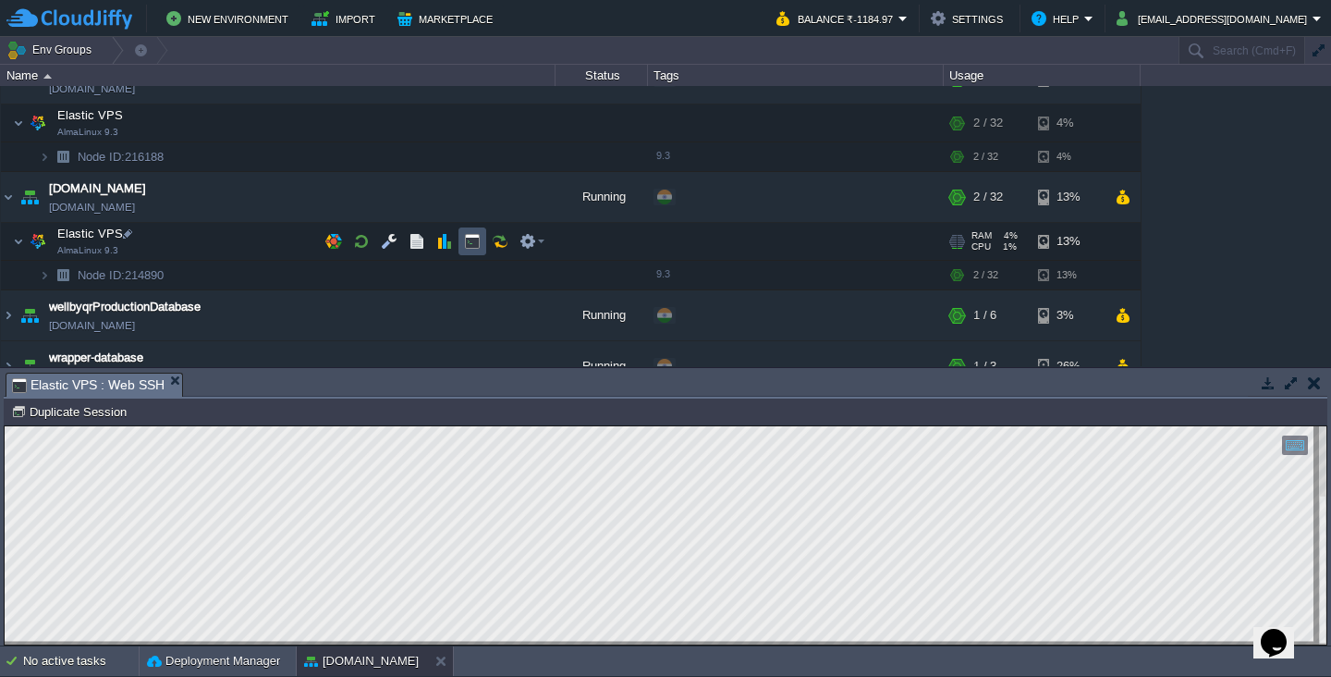
click at [470, 249] on button "button" at bounding box center [472, 241] width 17 height 17
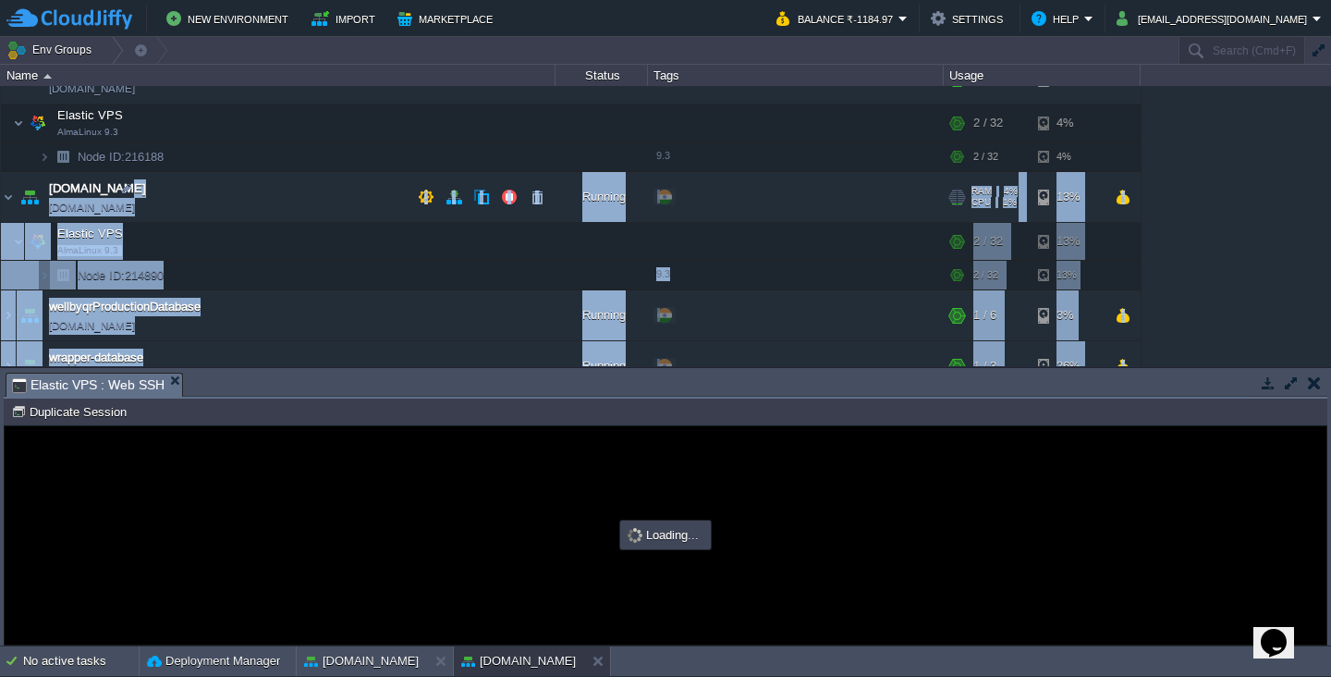
drag, startPoint x: 457, startPoint y: 398, endPoint x: 485, endPoint y: 221, distance: 179.8
click at [485, 221] on div "Env Groups Search (Cmd+F) auto-gen Name Status Tags Usage [DOMAIN_NAME] [DOMAIN…" at bounding box center [665, 341] width 1331 height 609
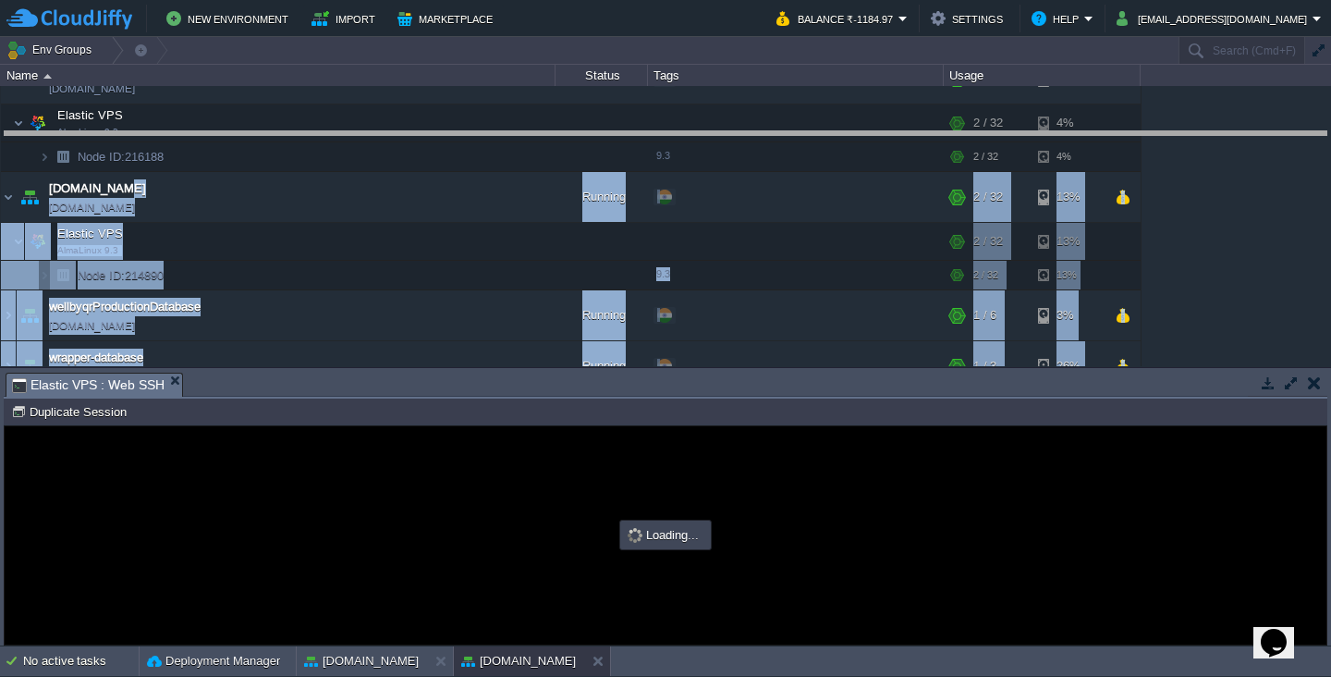
type input "#000000"
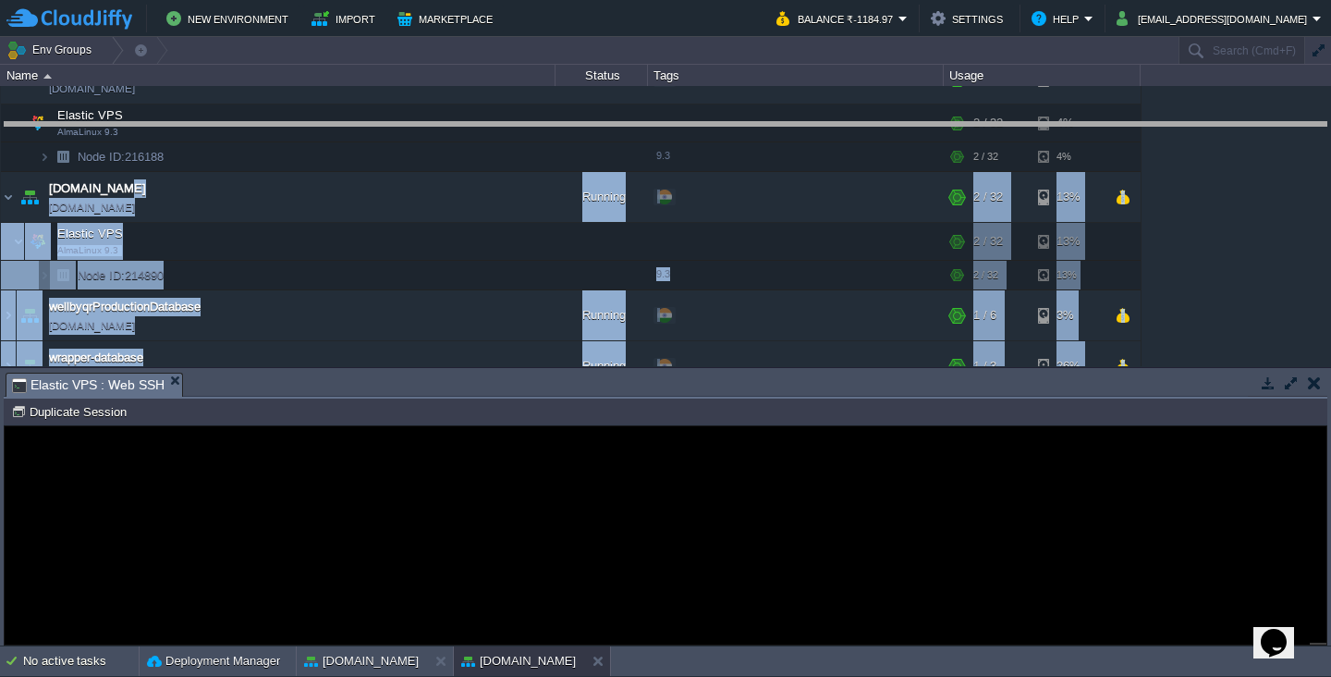
drag, startPoint x: 470, startPoint y: 396, endPoint x: 515, endPoint y: 145, distance: 254.4
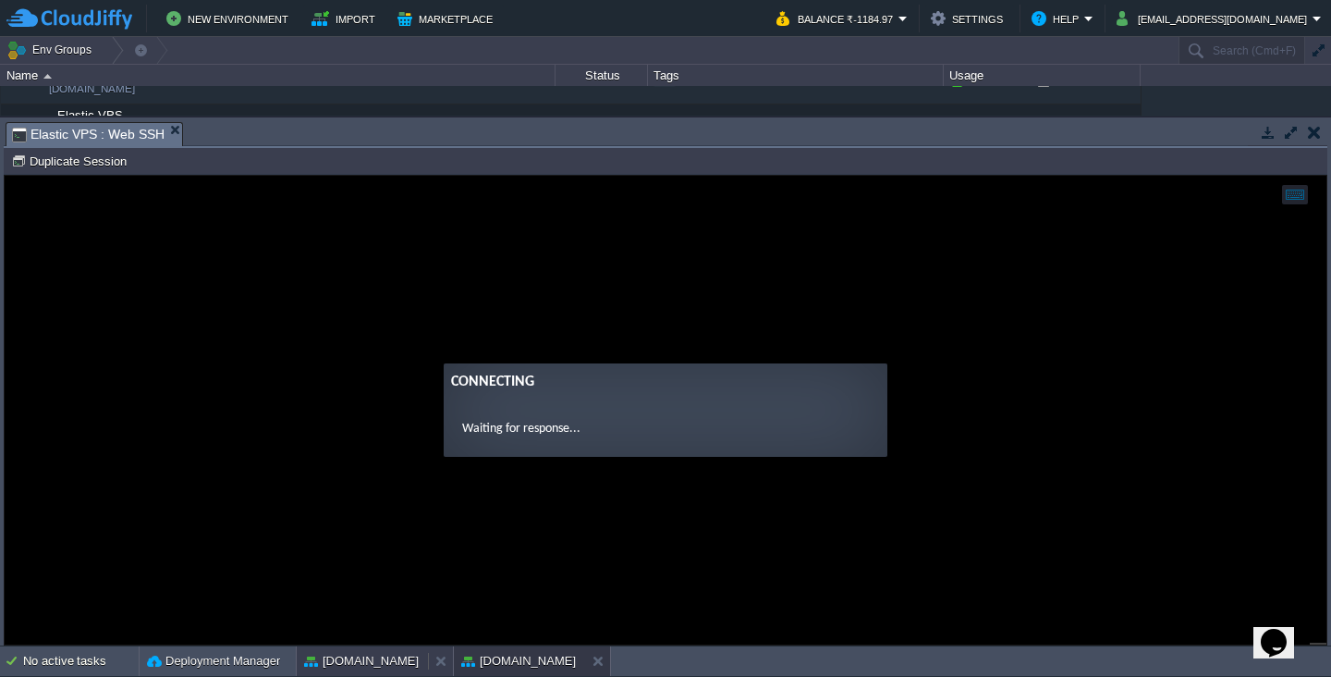
click at [374, 644] on button "[DOMAIN_NAME]" at bounding box center [361, 661] width 115 height 18
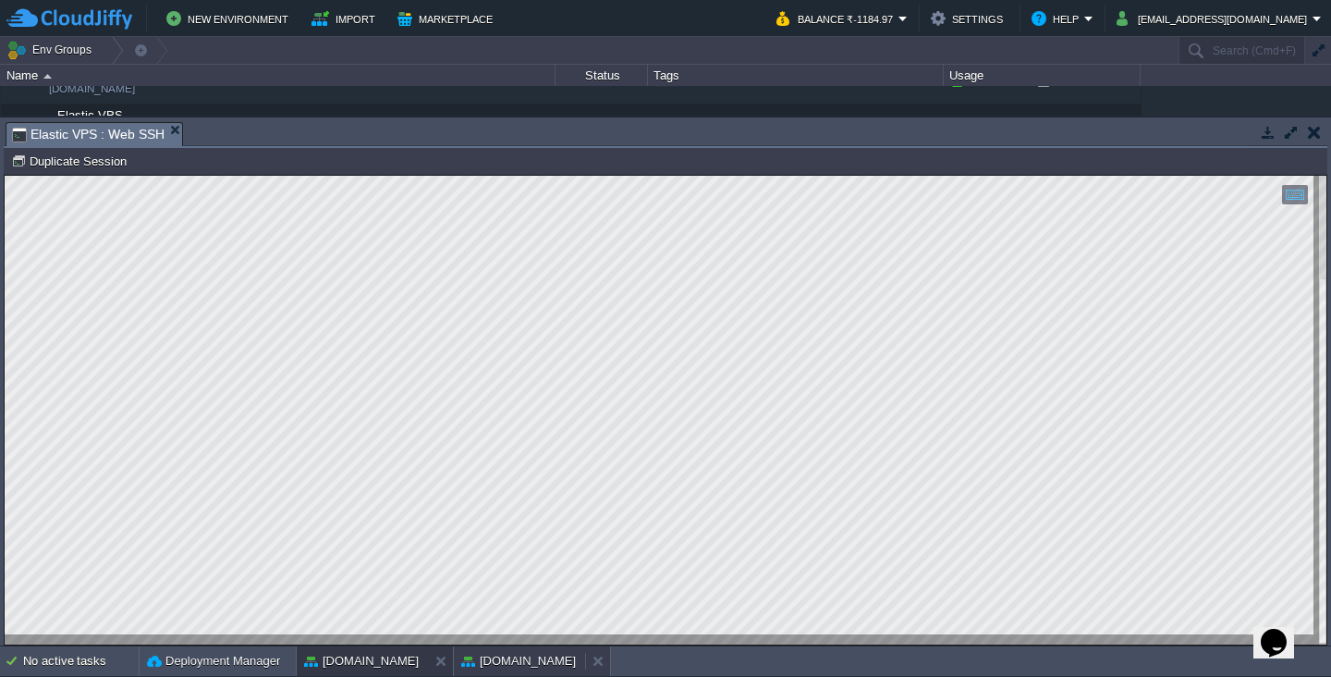
click at [504, 644] on button "[DOMAIN_NAME]" at bounding box center [518, 661] width 115 height 18
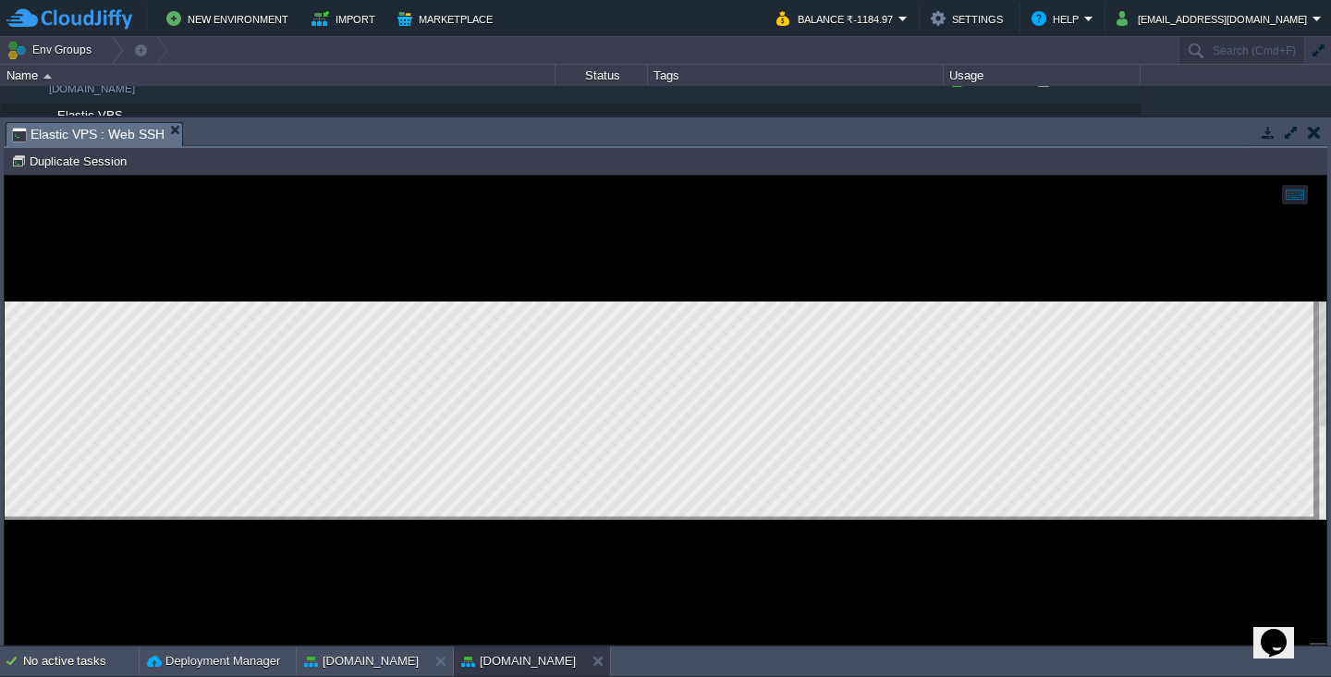
click at [5, 176] on html "Copy: Cmd + C Paste: Cmd + V Settings: Ctrl + Shift + Alt 0" at bounding box center [666, 176] width 1322 height 0
type textarea "VITE_API_HOST =[URL][DOMAIN_NAME] VITE_API_KEY=PXCtZ8r4ltJynnyREse33/wo2rQDcL+z…"
click at [358, 644] on button "[DOMAIN_NAME]" at bounding box center [361, 661] width 115 height 18
